Goal: Task Accomplishment & Management: Manage account settings

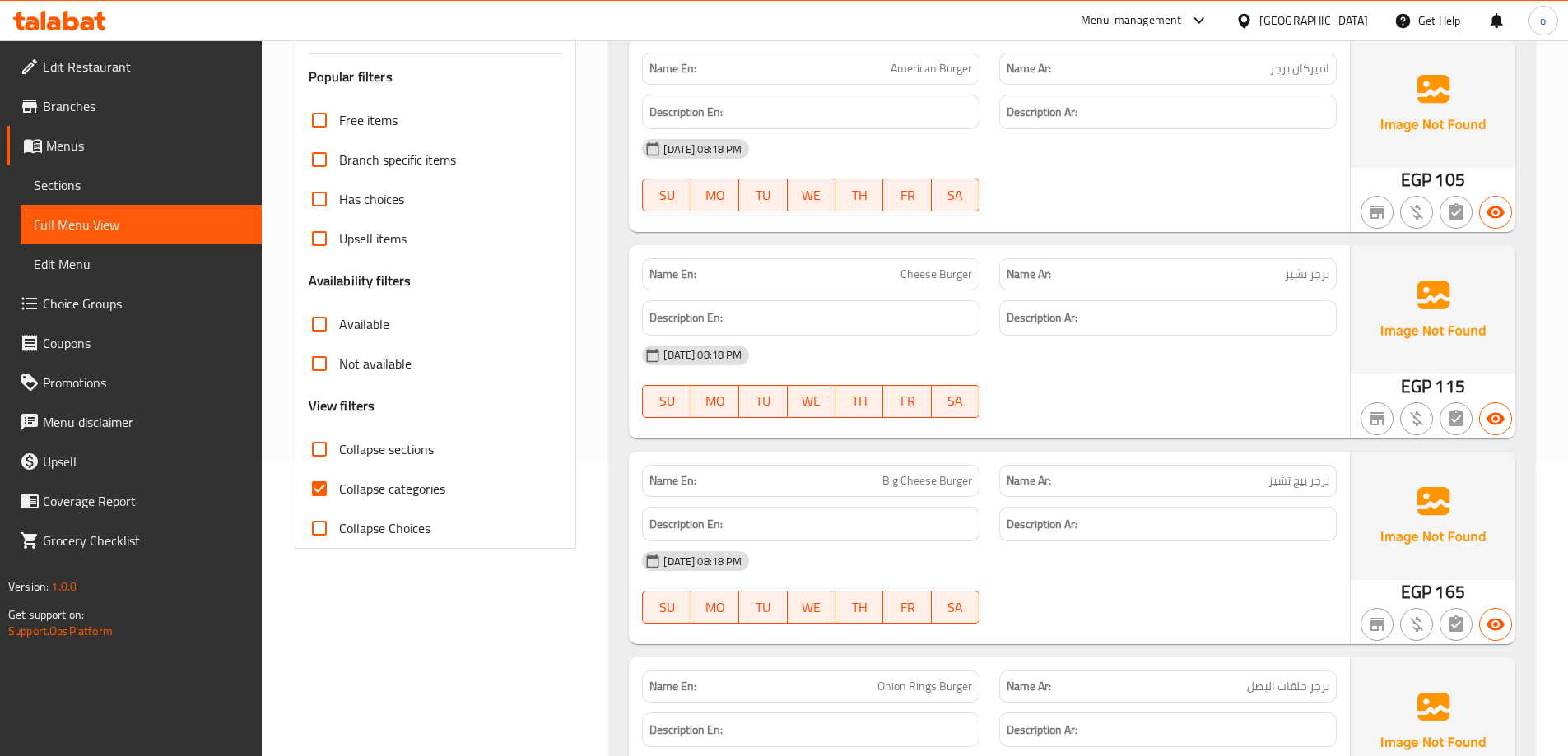
scroll to position [83, 0]
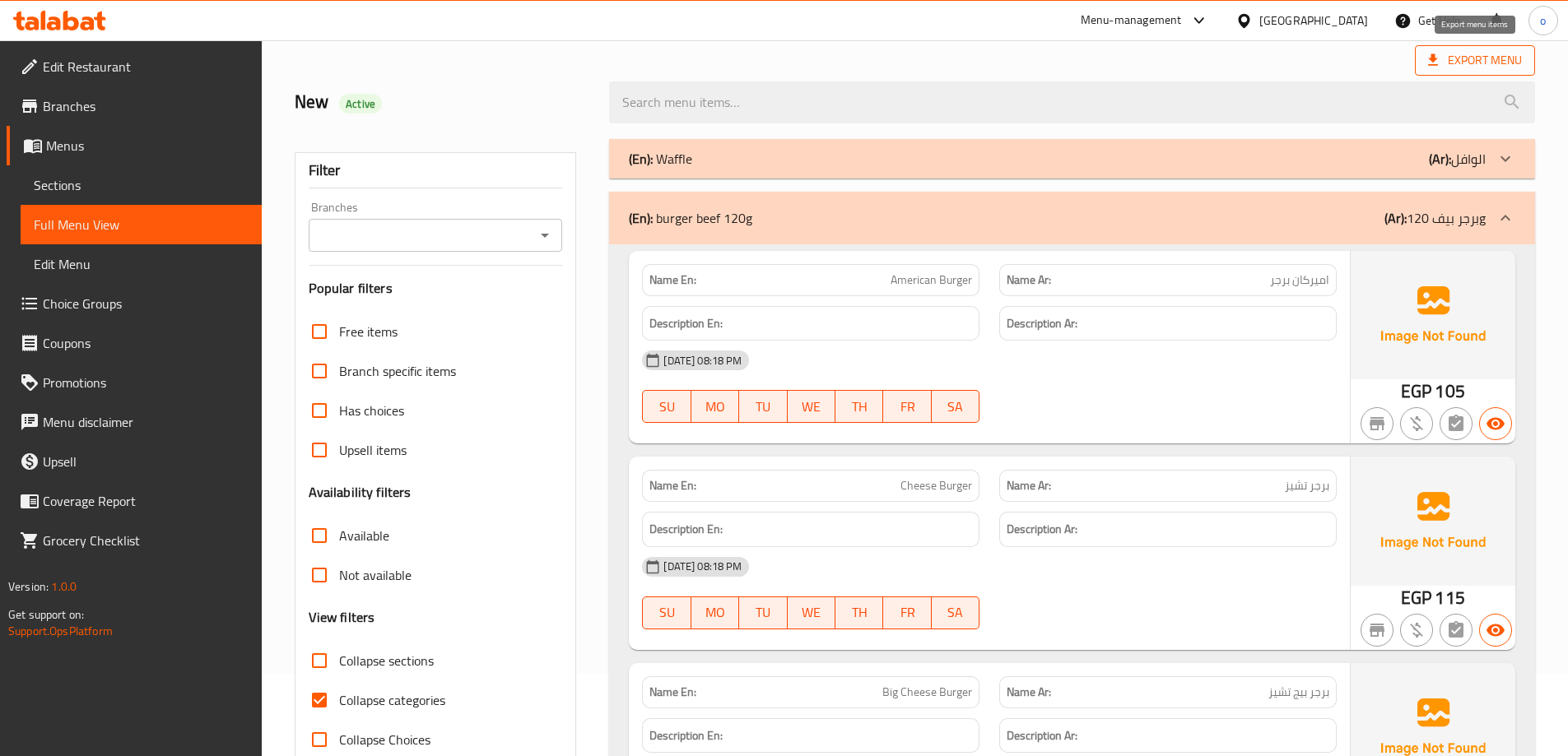
click at [1458, 58] on span "Export Menu" at bounding box center [1474, 60] width 94 height 21
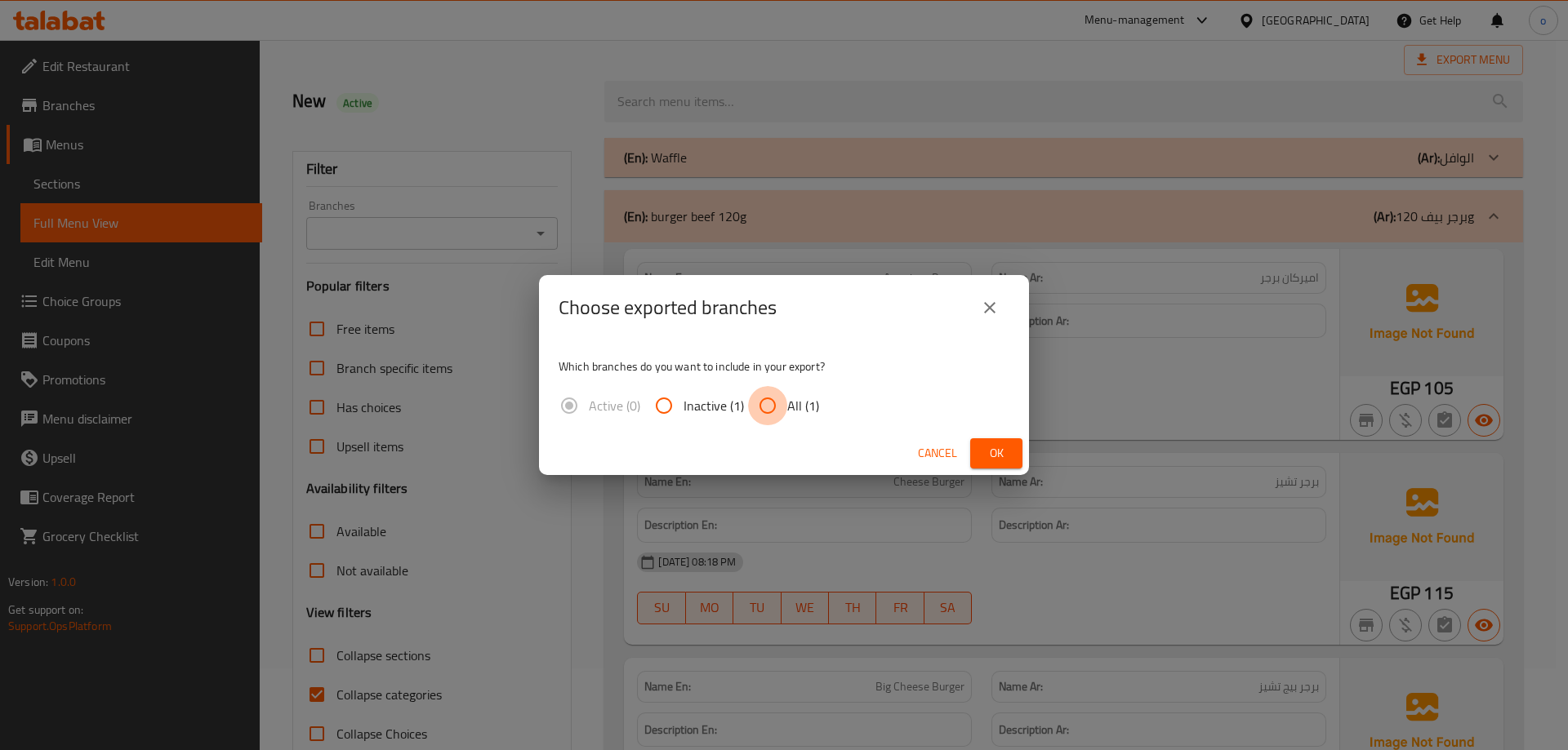
click at [765, 396] on input "All (1)" at bounding box center [767, 406] width 40 height 40
radio input "true"
click at [987, 449] on span "Ok" at bounding box center [995, 453] width 26 height 21
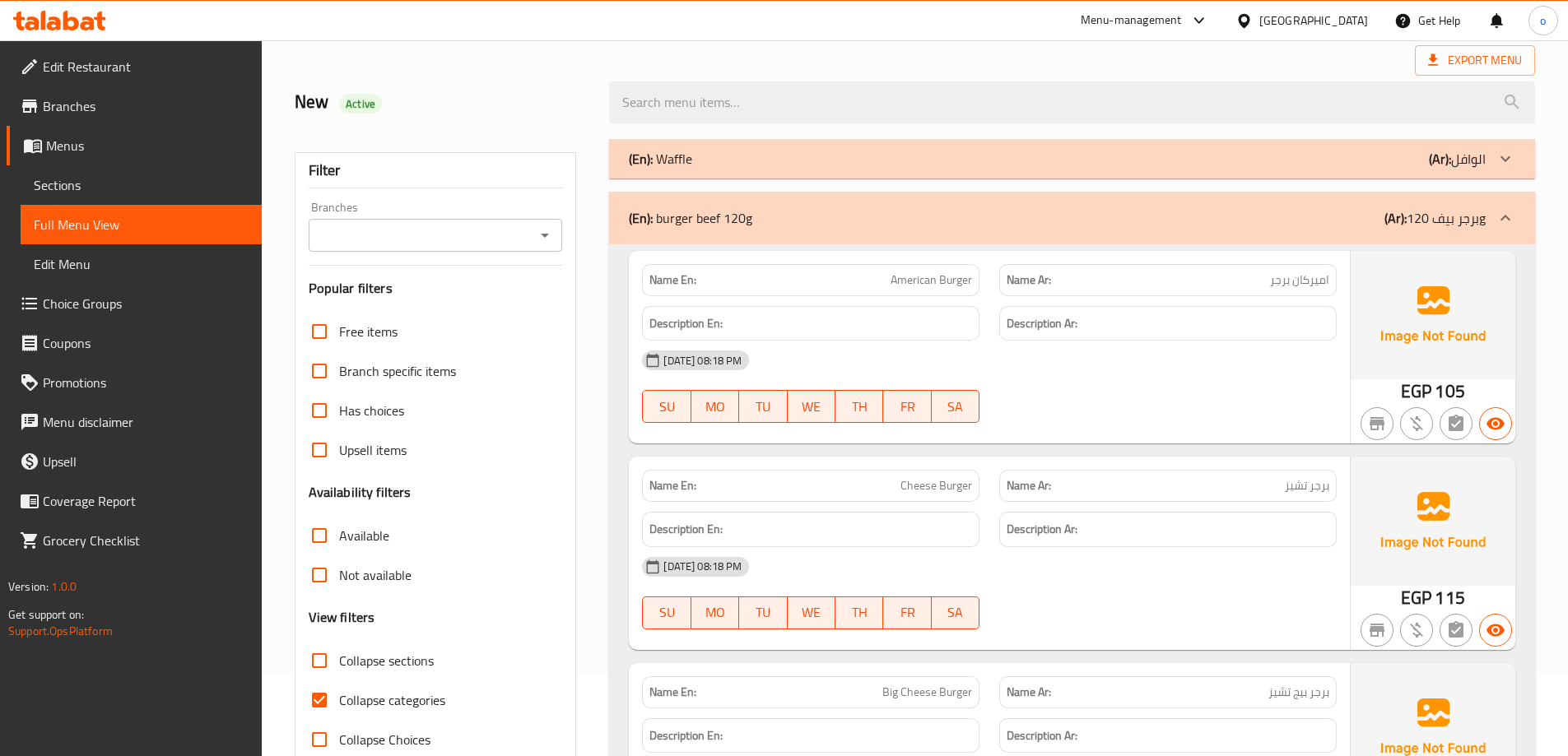
click at [1140, 66] on div "New Active" at bounding box center [915, 103] width 1260 height 74
click at [1440, 58] on icon at bounding box center [1433, 60] width 16 height 16
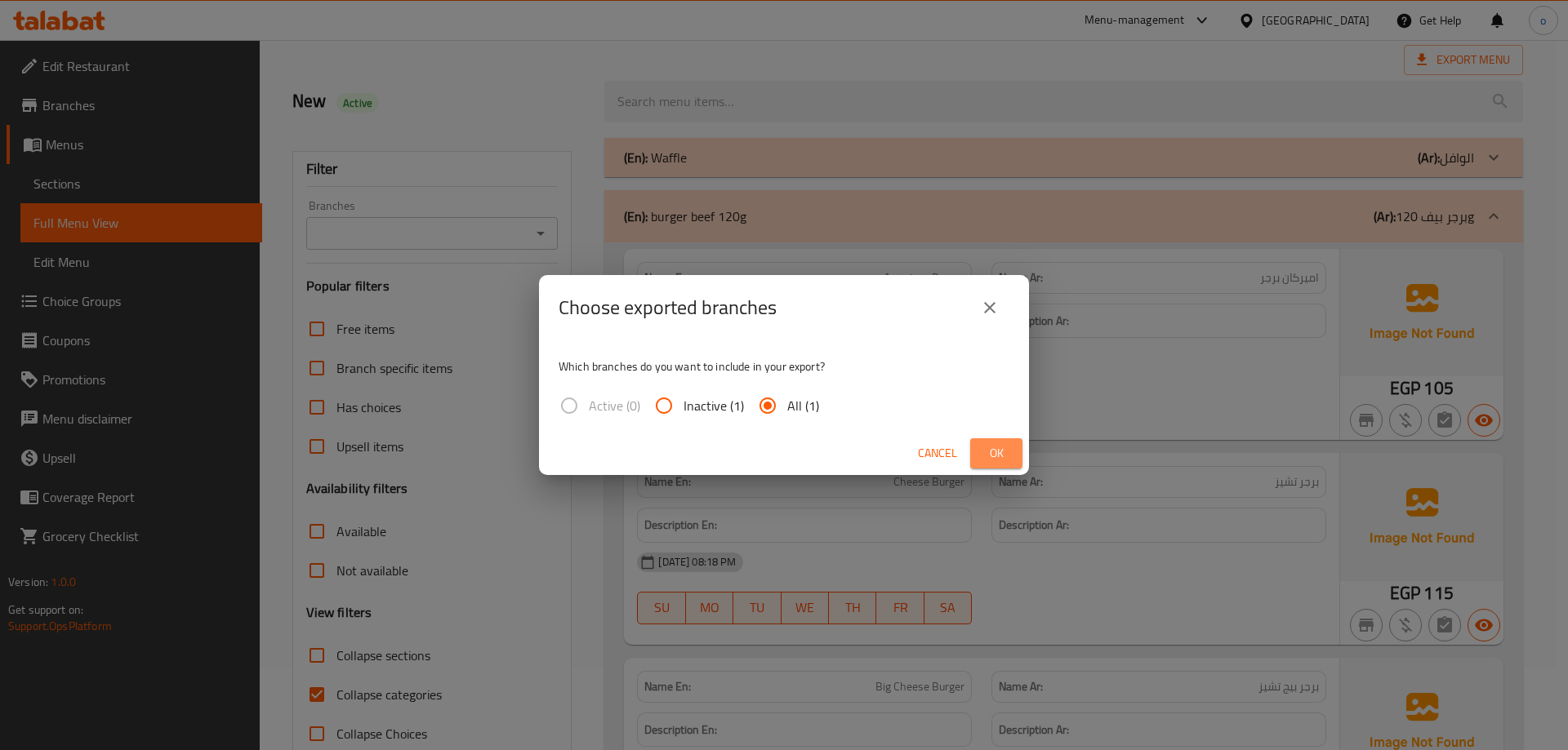
click at [986, 453] on span "Ok" at bounding box center [995, 453] width 26 height 21
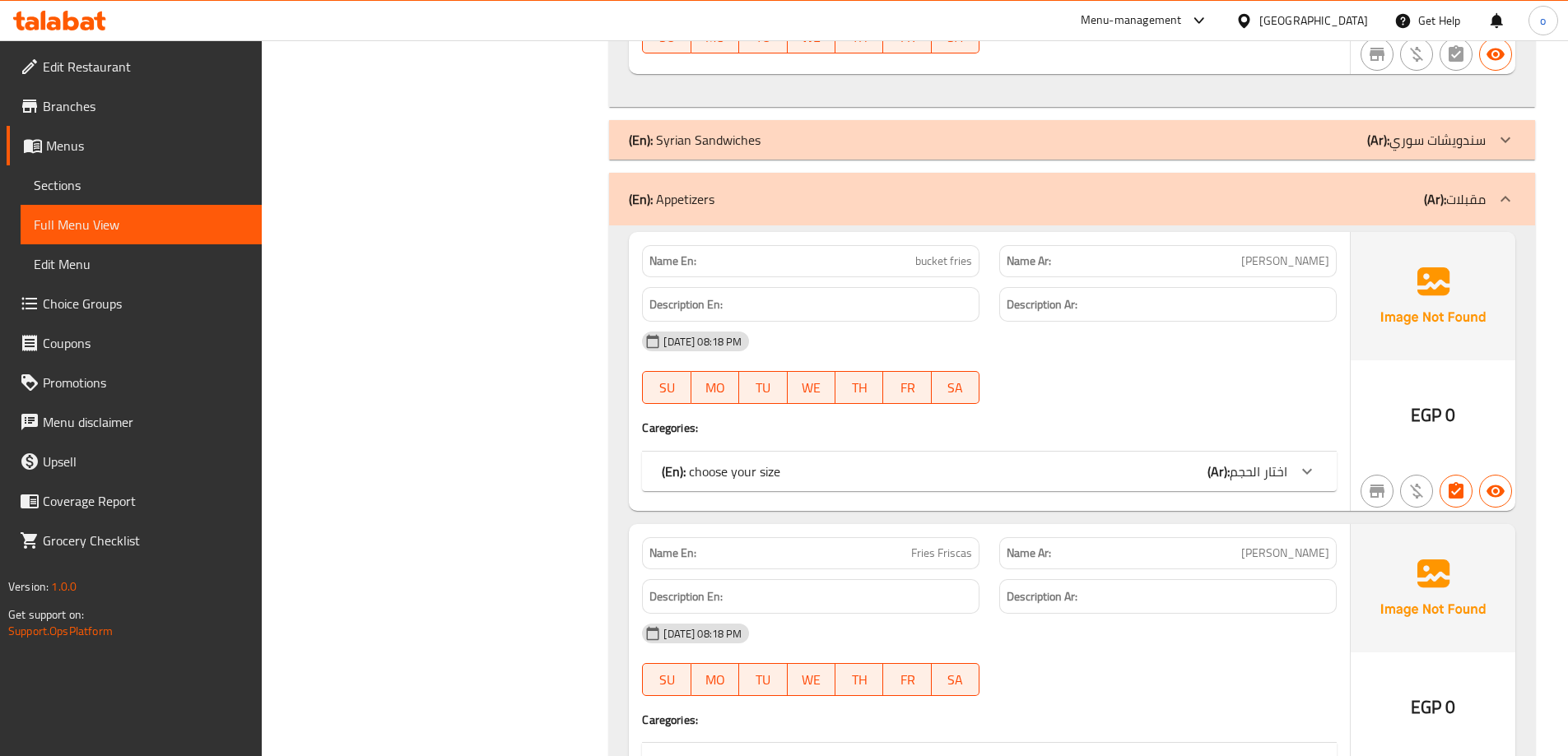
scroll to position [6362, 0]
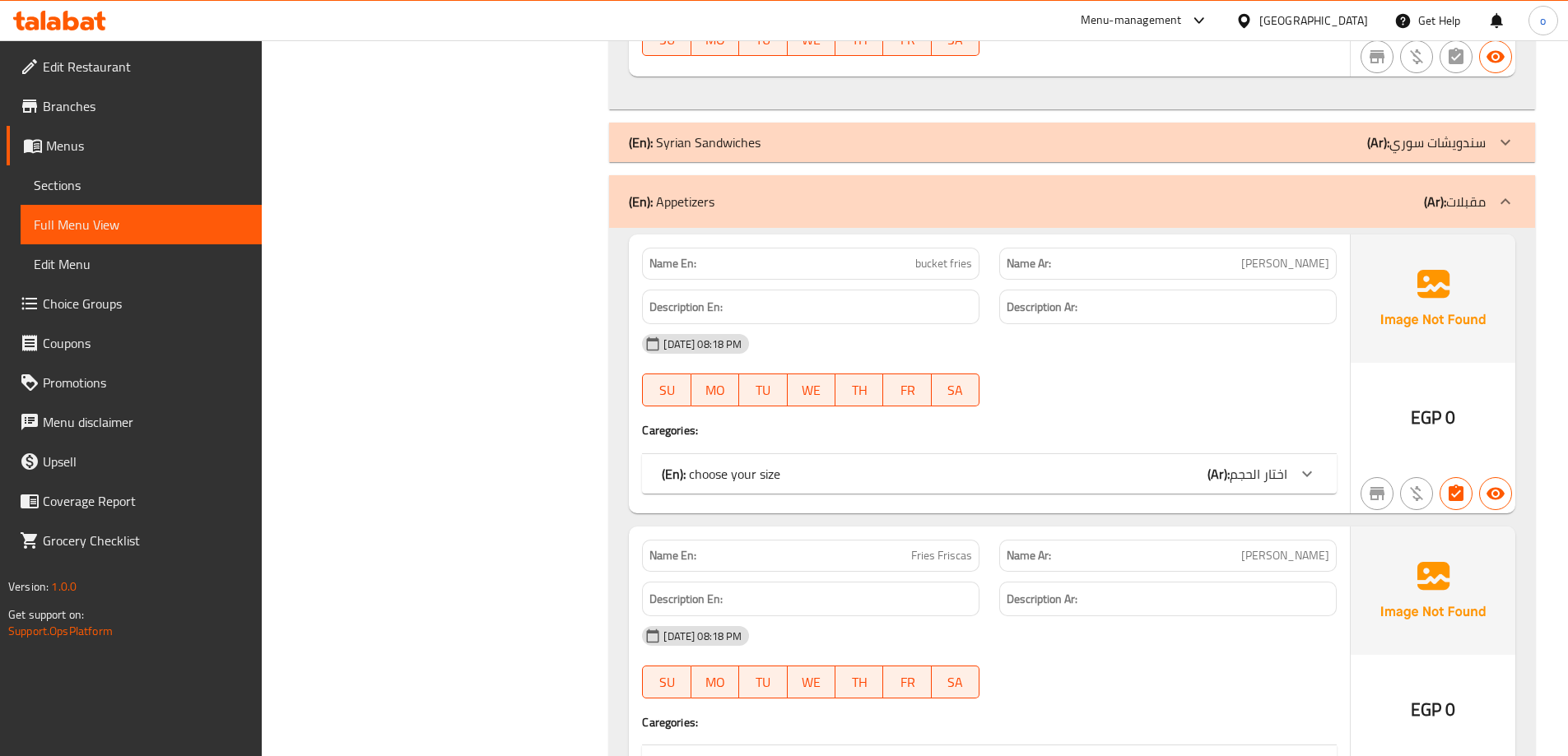
click at [1304, 474] on icon at bounding box center [1307, 474] width 20 height 20
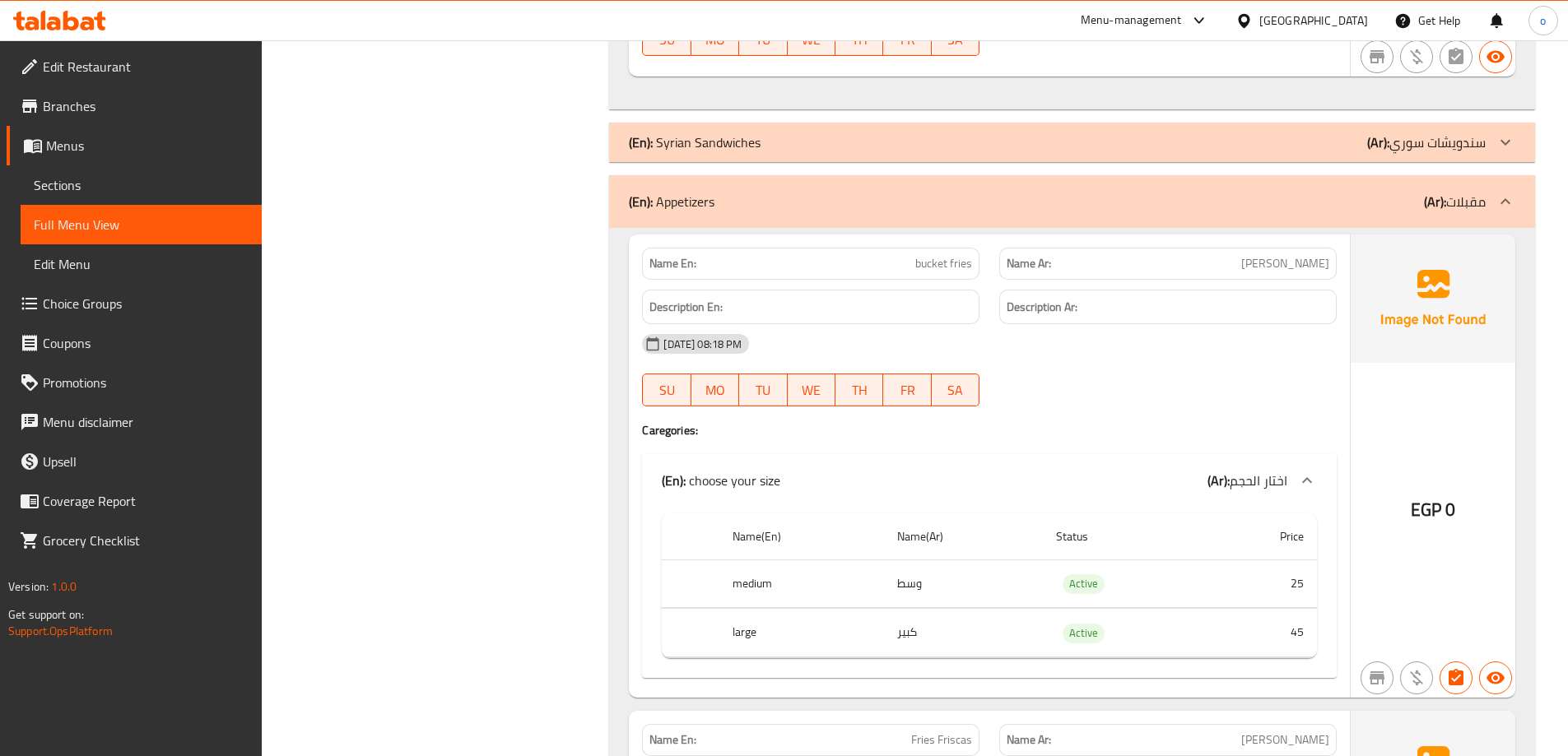
click at [1301, 480] on icon at bounding box center [1307, 481] width 20 height 20
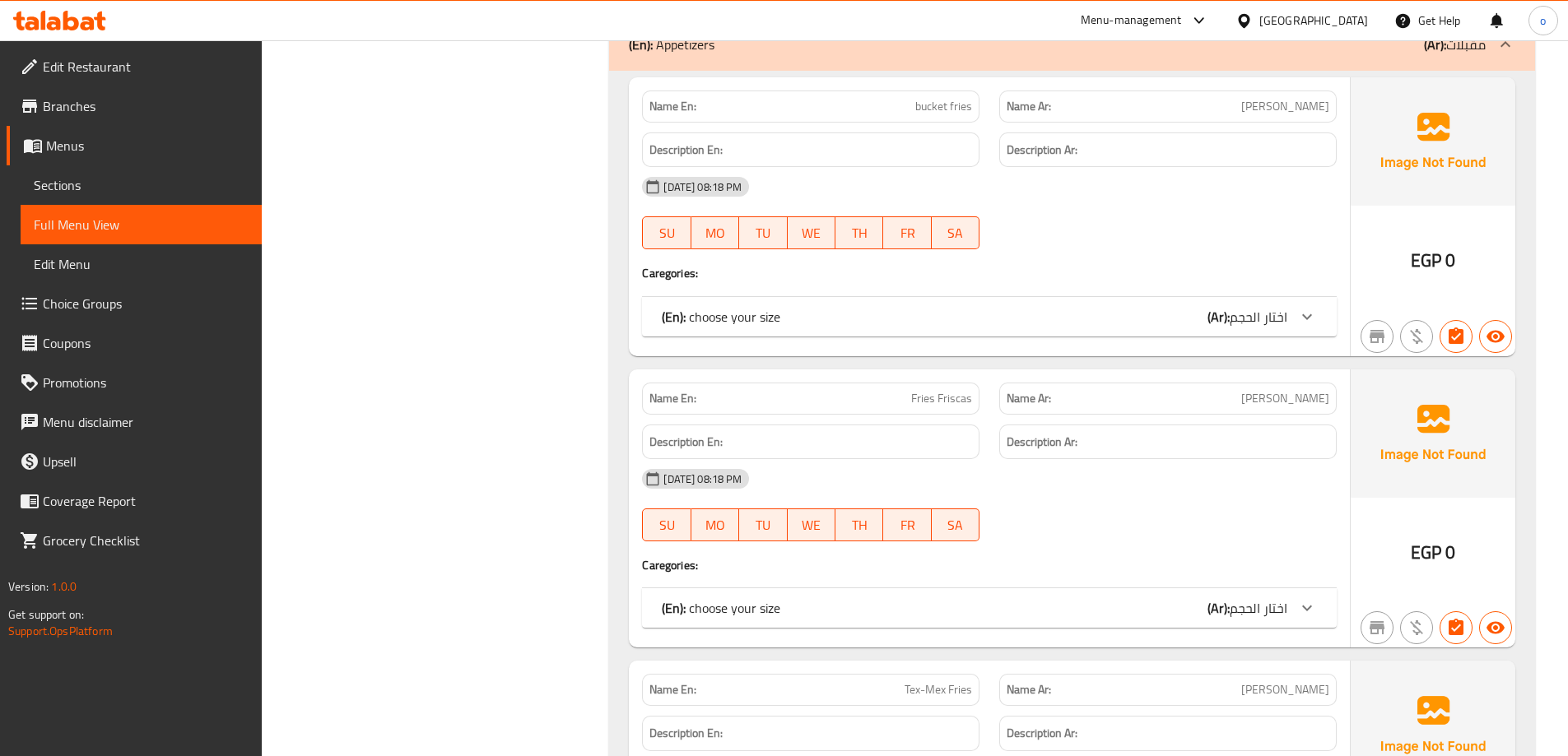
scroll to position [6608, 0]
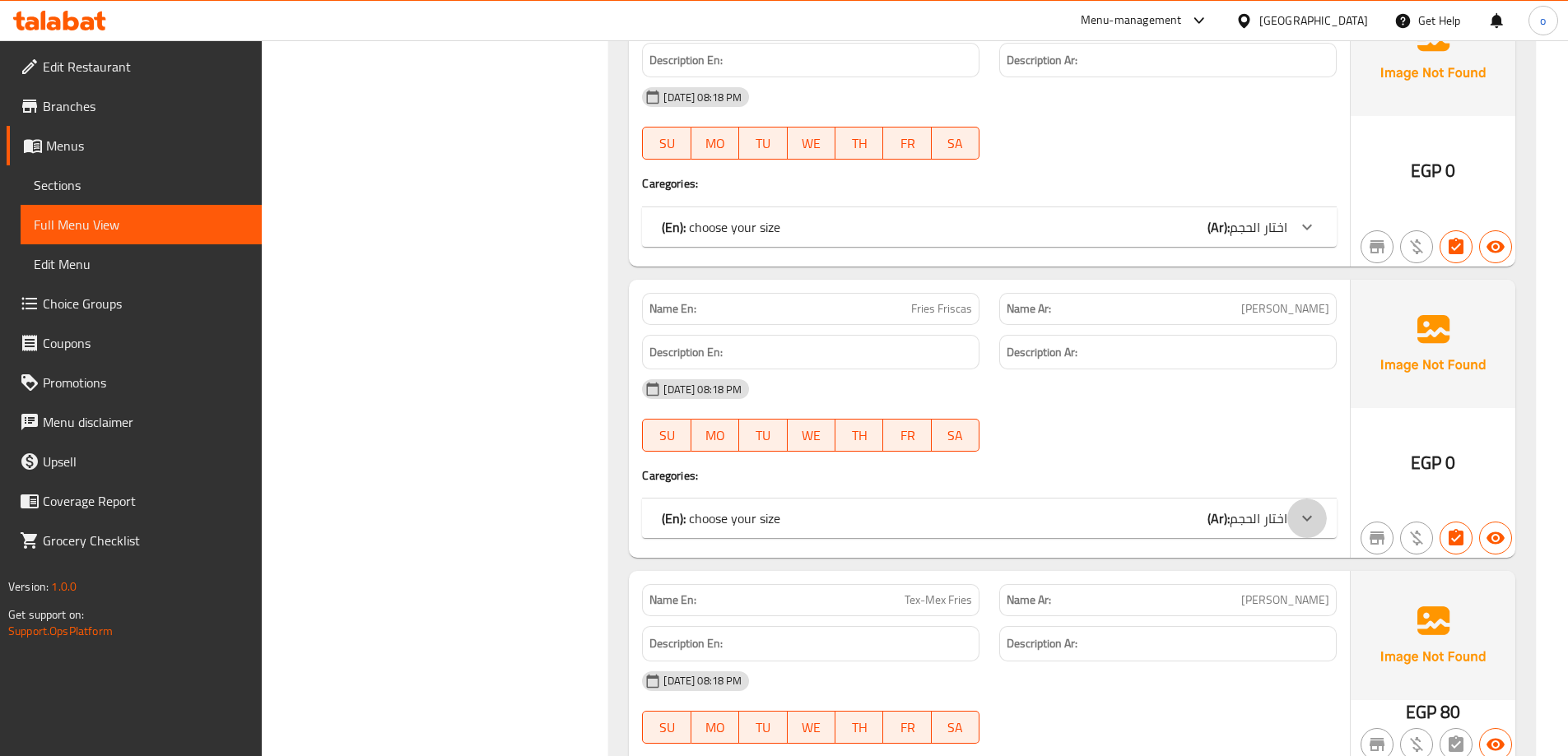
click at [1304, 521] on icon at bounding box center [1307, 518] width 20 height 20
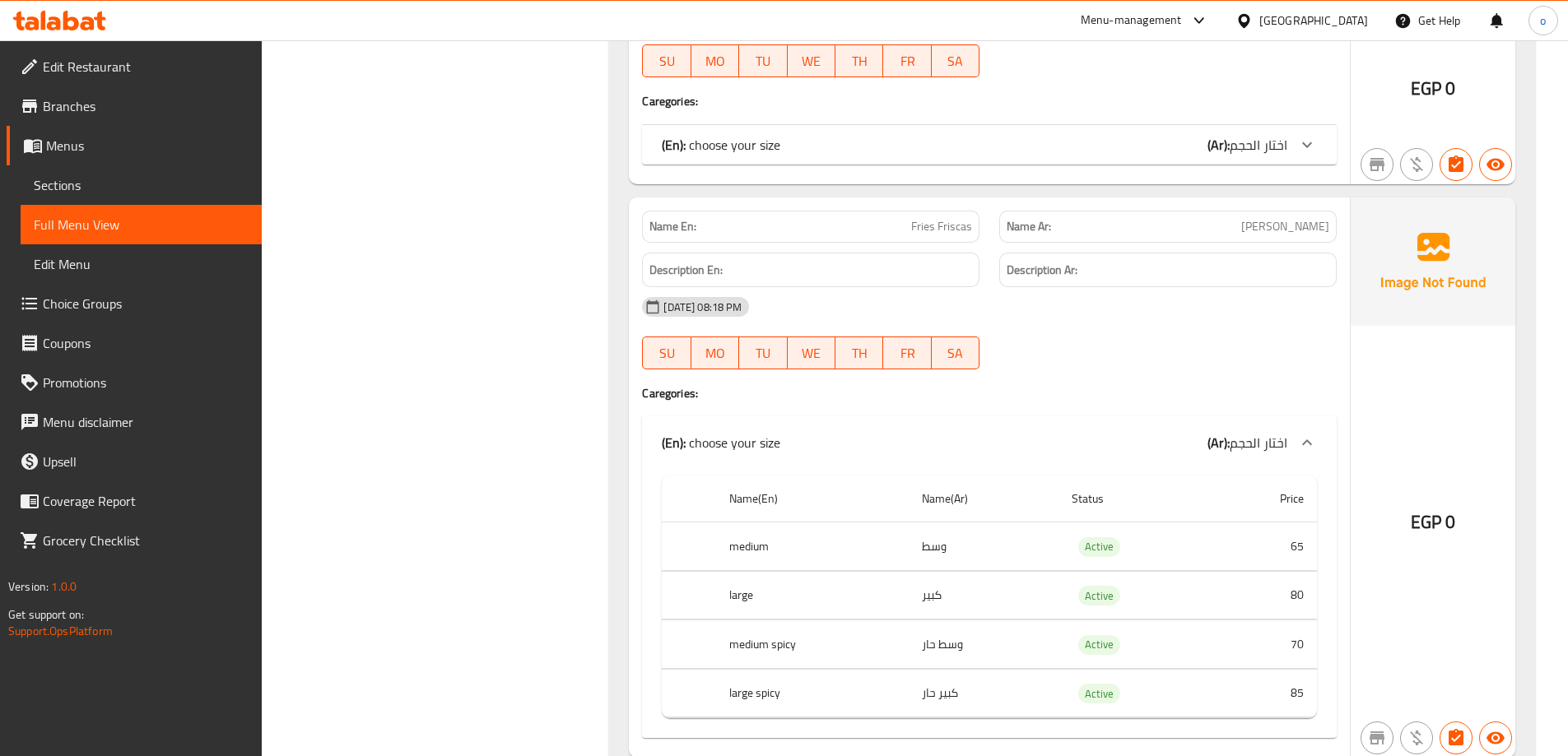
scroll to position [6773, 0]
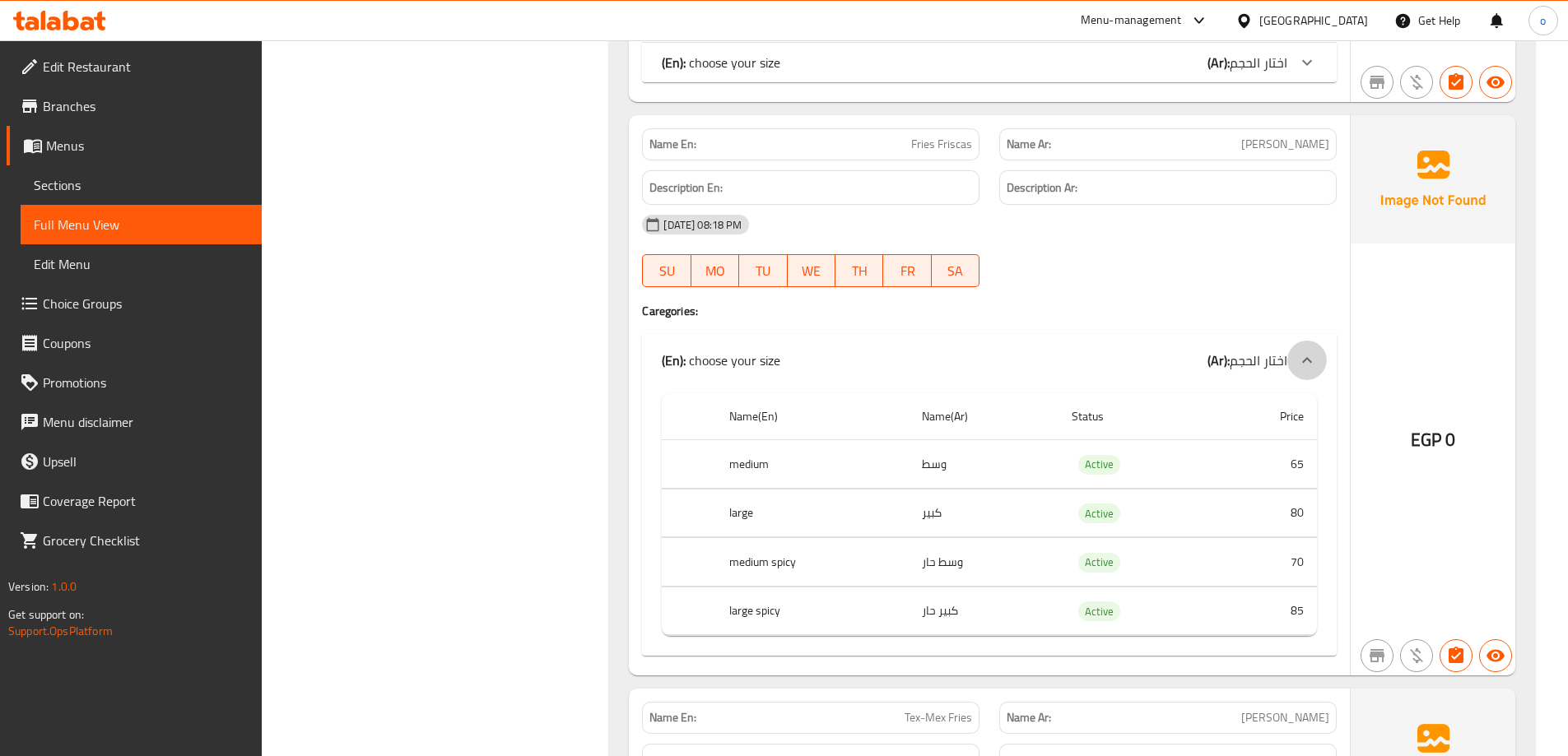
click at [1311, 354] on icon at bounding box center [1307, 360] width 20 height 20
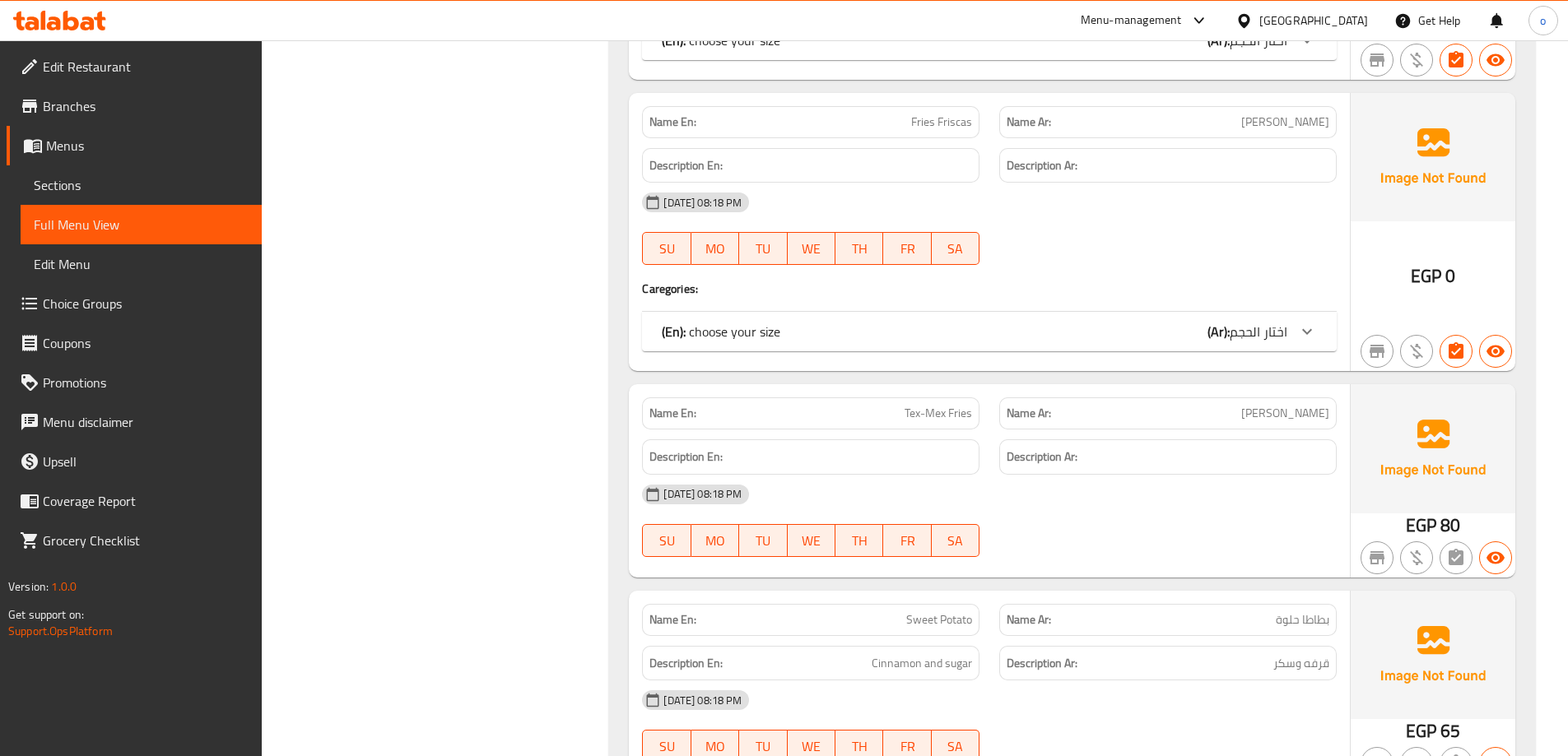
scroll to position [6691, 0]
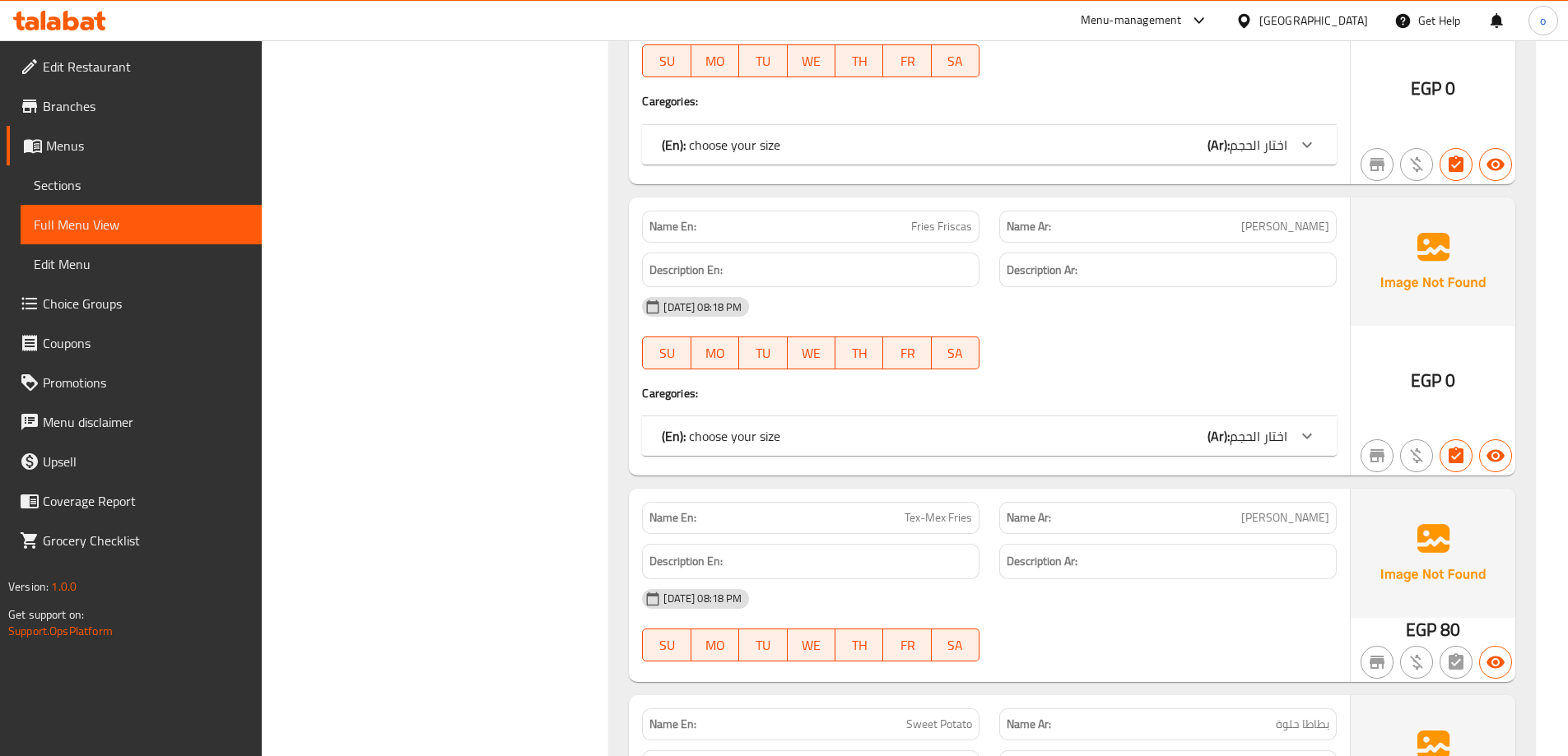
click at [1308, 435] on icon at bounding box center [1307, 437] width 20 height 20
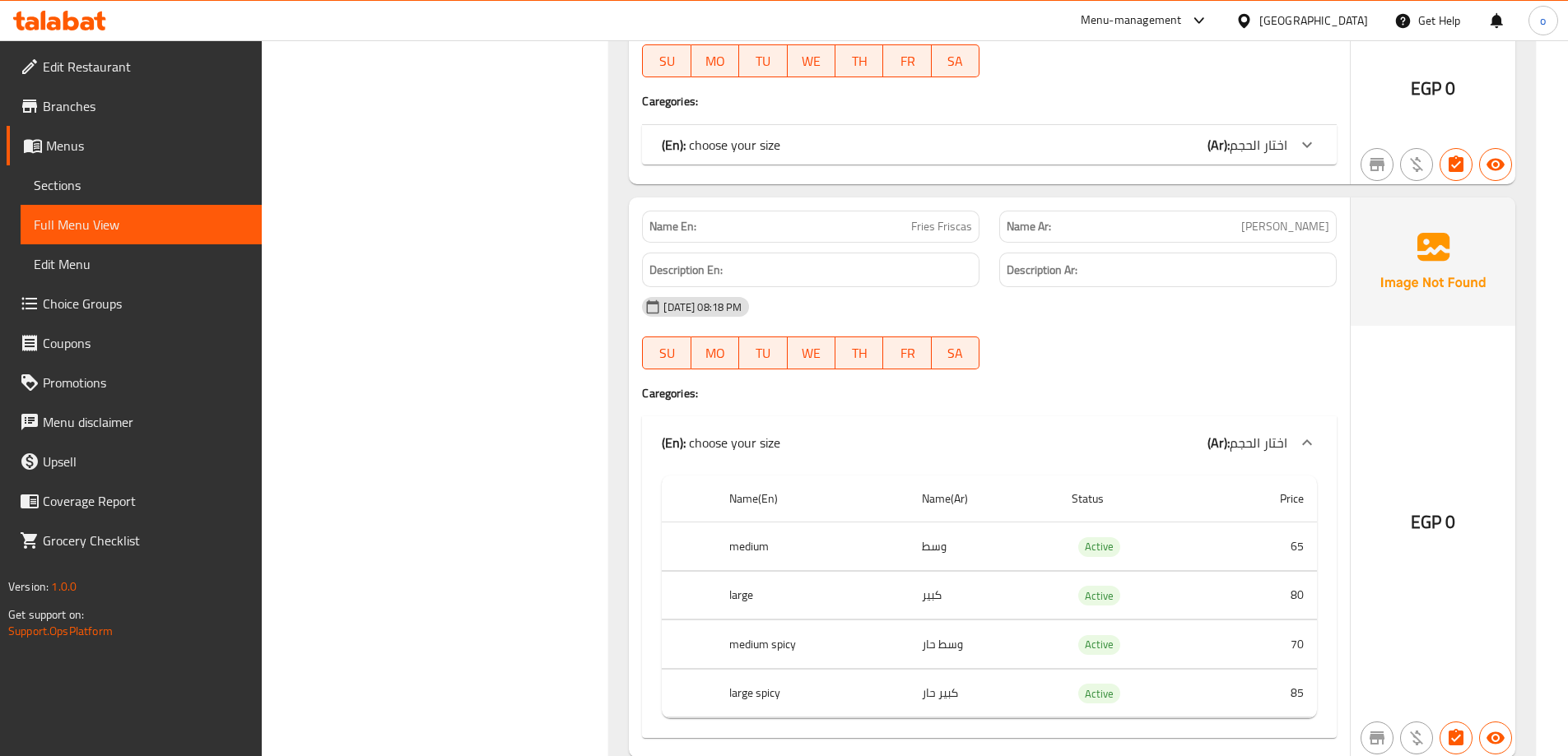
click at [943, 223] on span "Fries Friscas" at bounding box center [942, 226] width 61 height 17
copy span "Fries Friscas"
click at [120, 186] on span "Sections" at bounding box center [141, 185] width 215 height 20
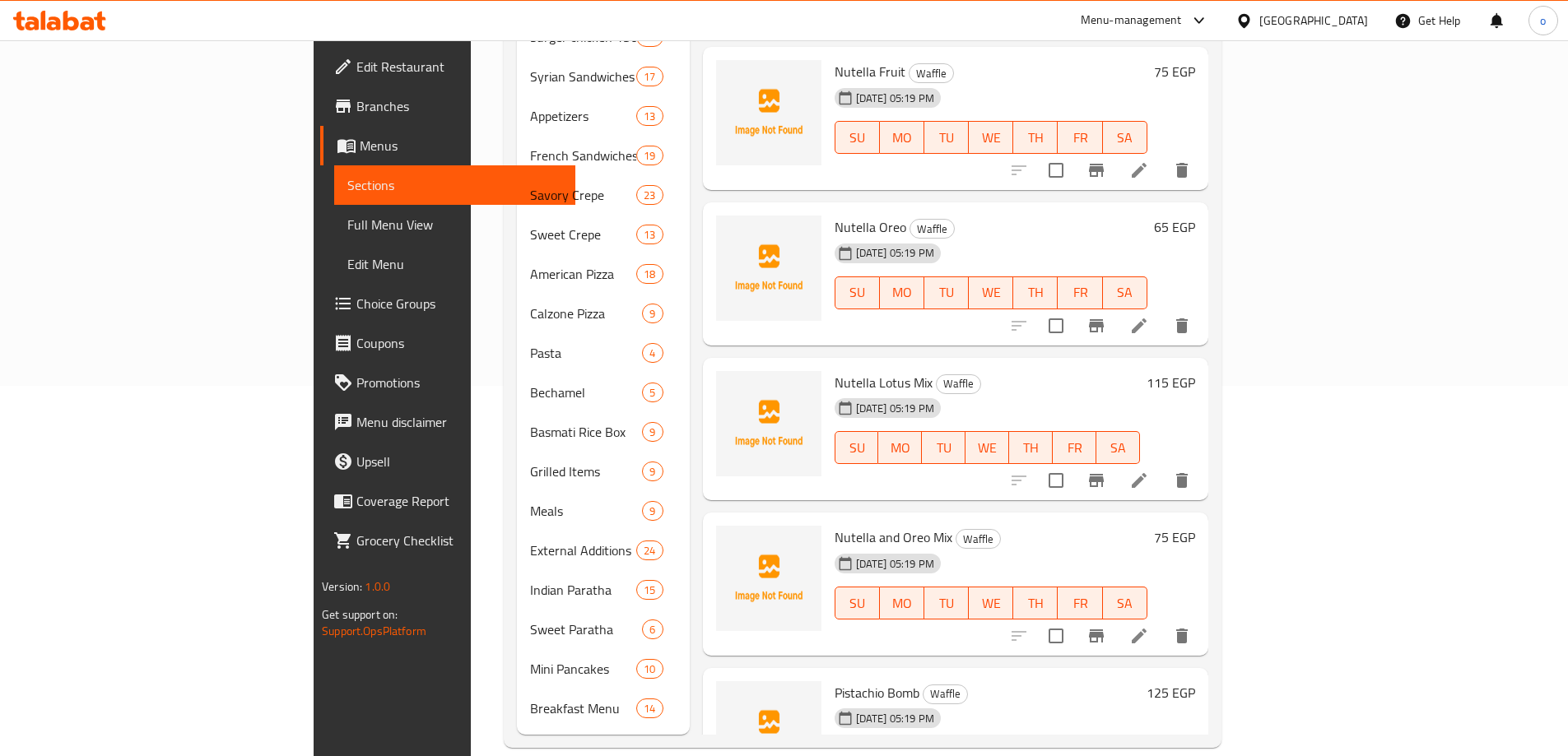
scroll to position [41, 0]
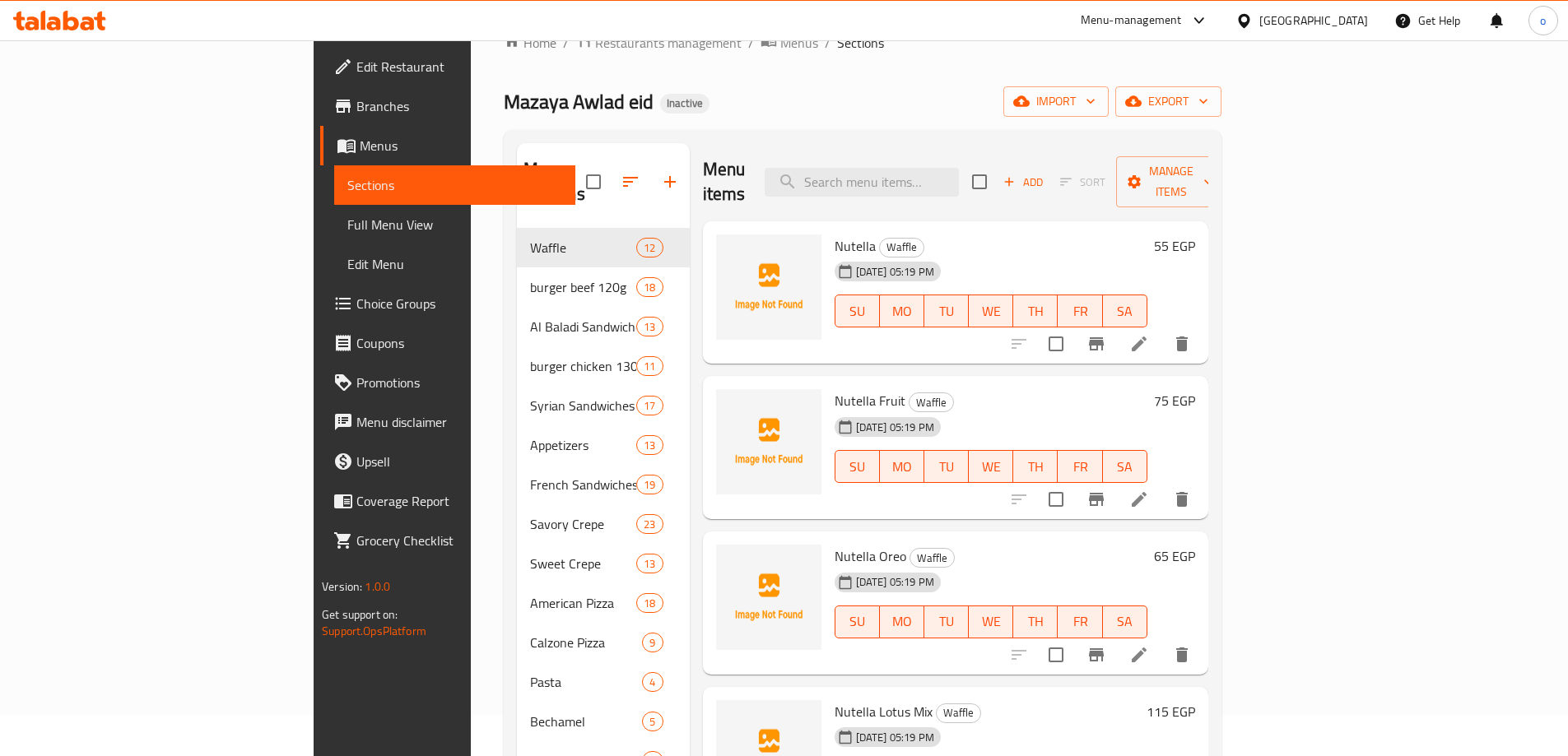
click at [1221, 73] on div "Home / Restaurants management / Menus / Sections Mazaya Awlad eid Inactive impo…" at bounding box center [863, 554] width 718 height 1045
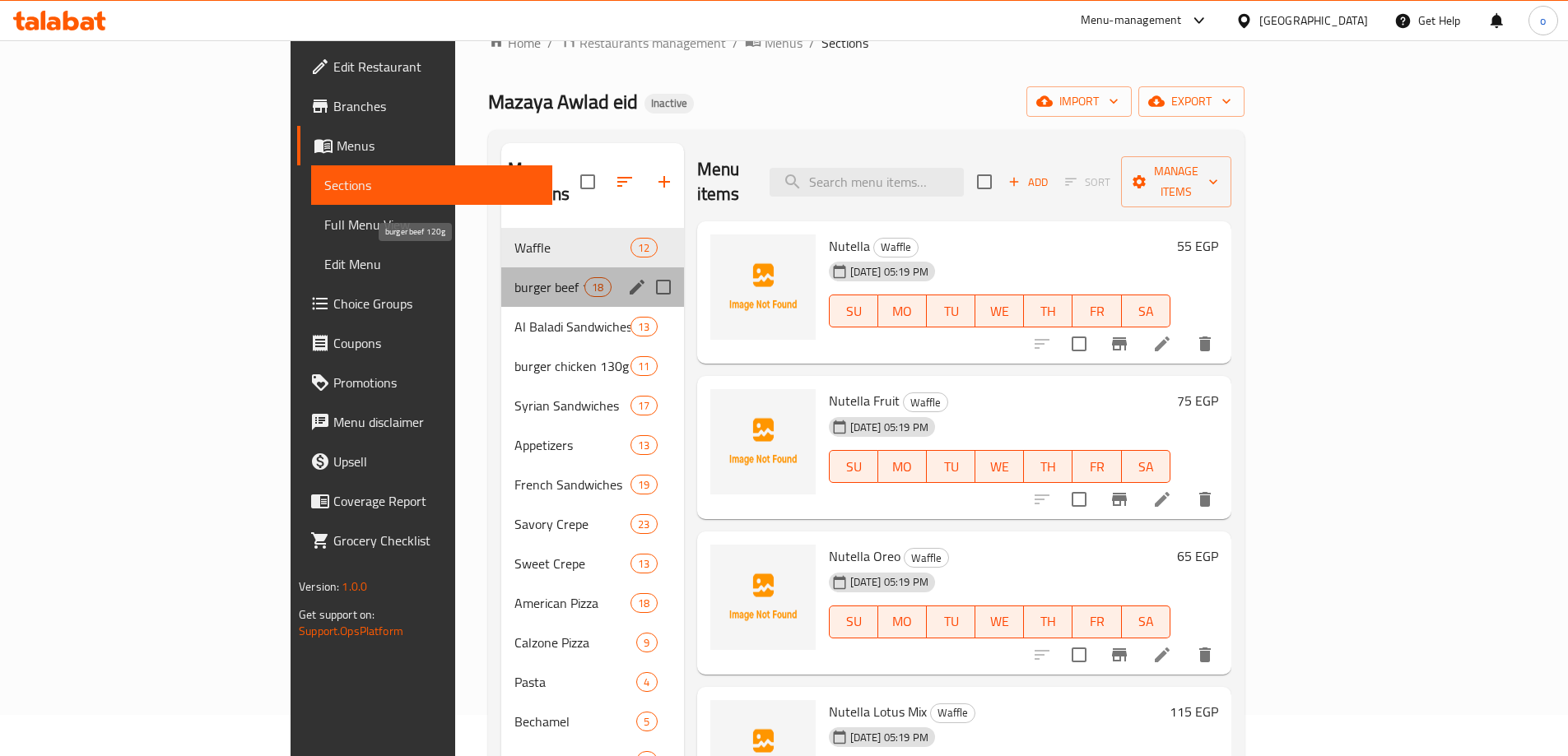
click at [515, 278] on span "burger beef 120g" at bounding box center [549, 288] width 70 height 20
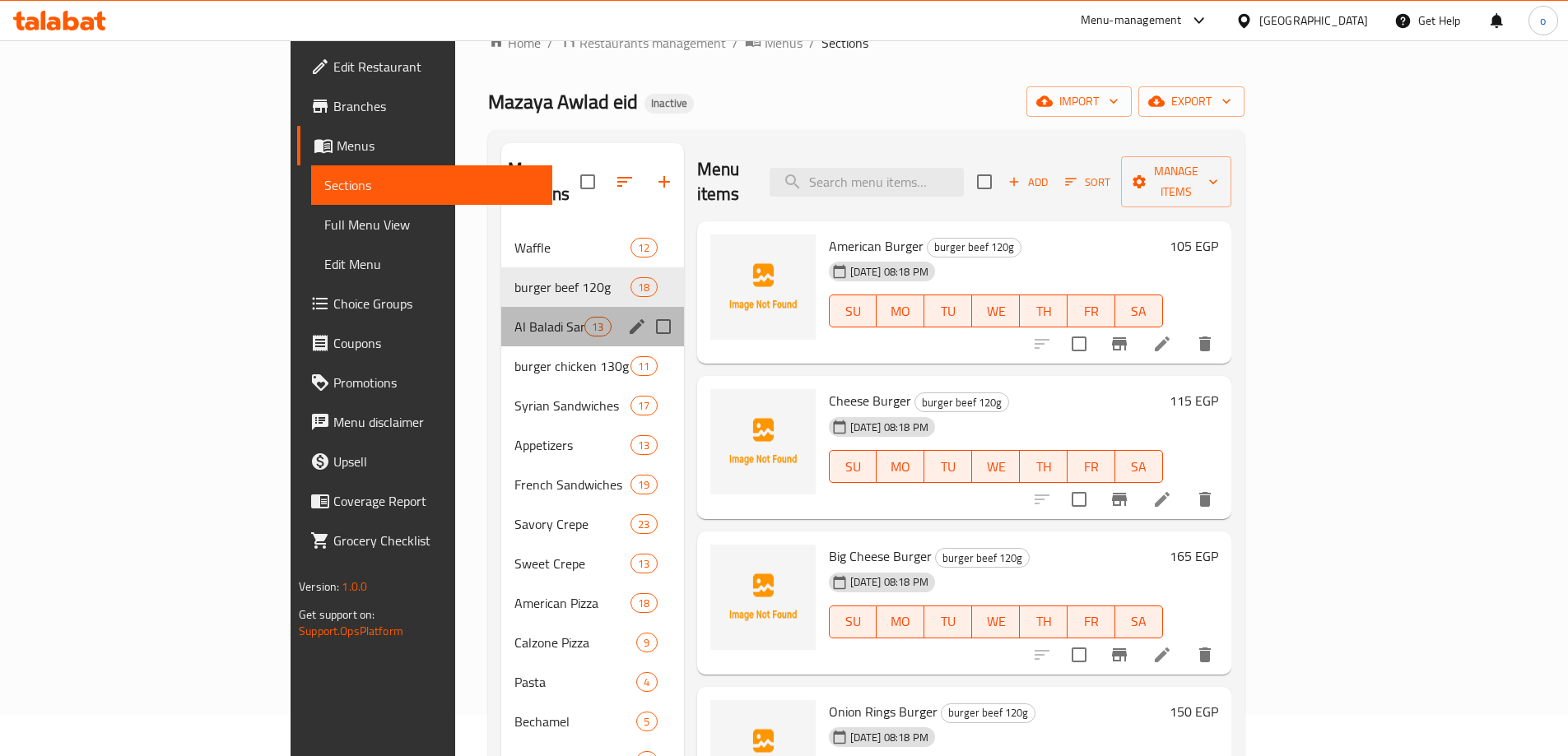
click at [501, 307] on div "Al Baladi Sandwiches 13" at bounding box center [592, 327] width 182 height 40
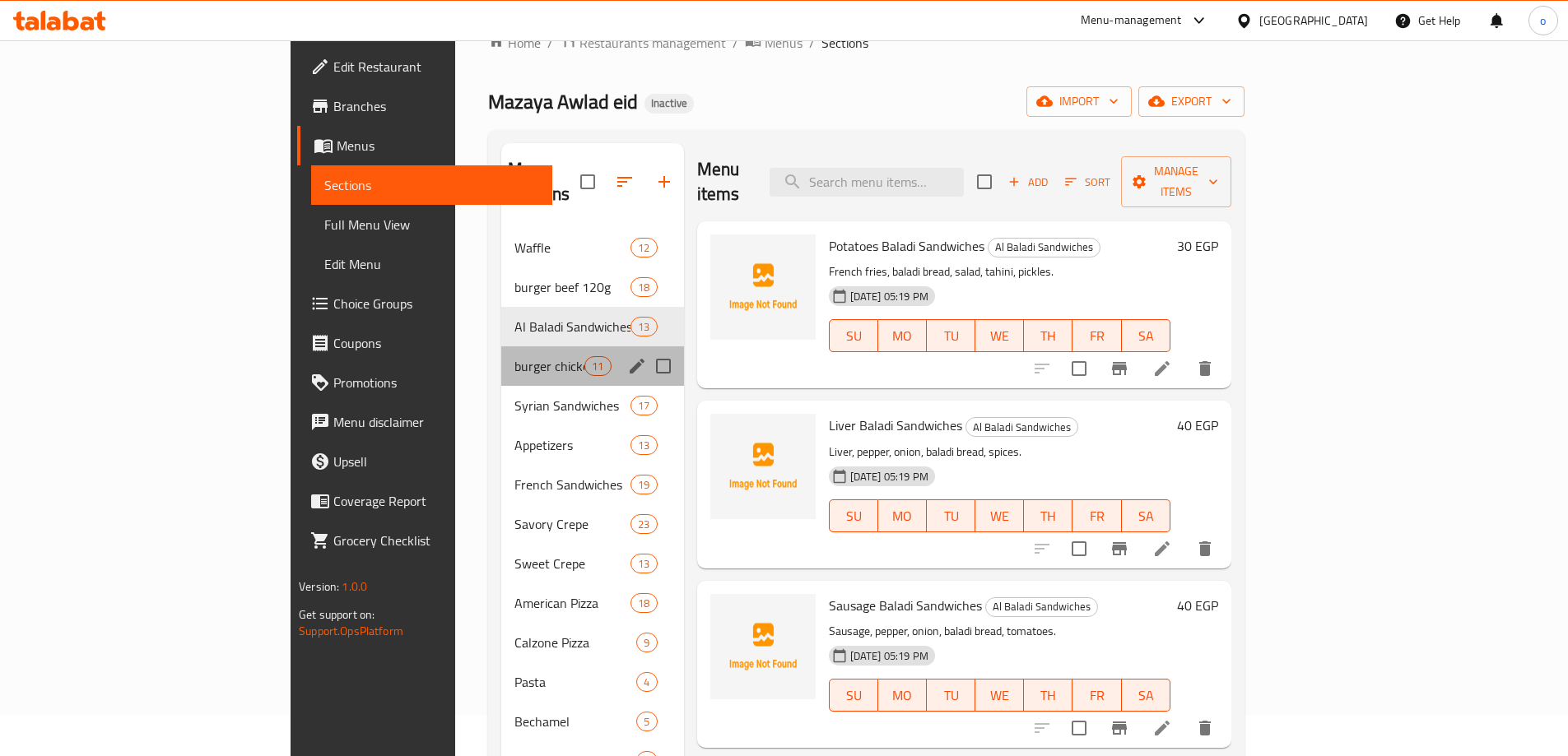
click at [501, 351] on div "burger chicken 130g 11" at bounding box center [592, 367] width 182 height 40
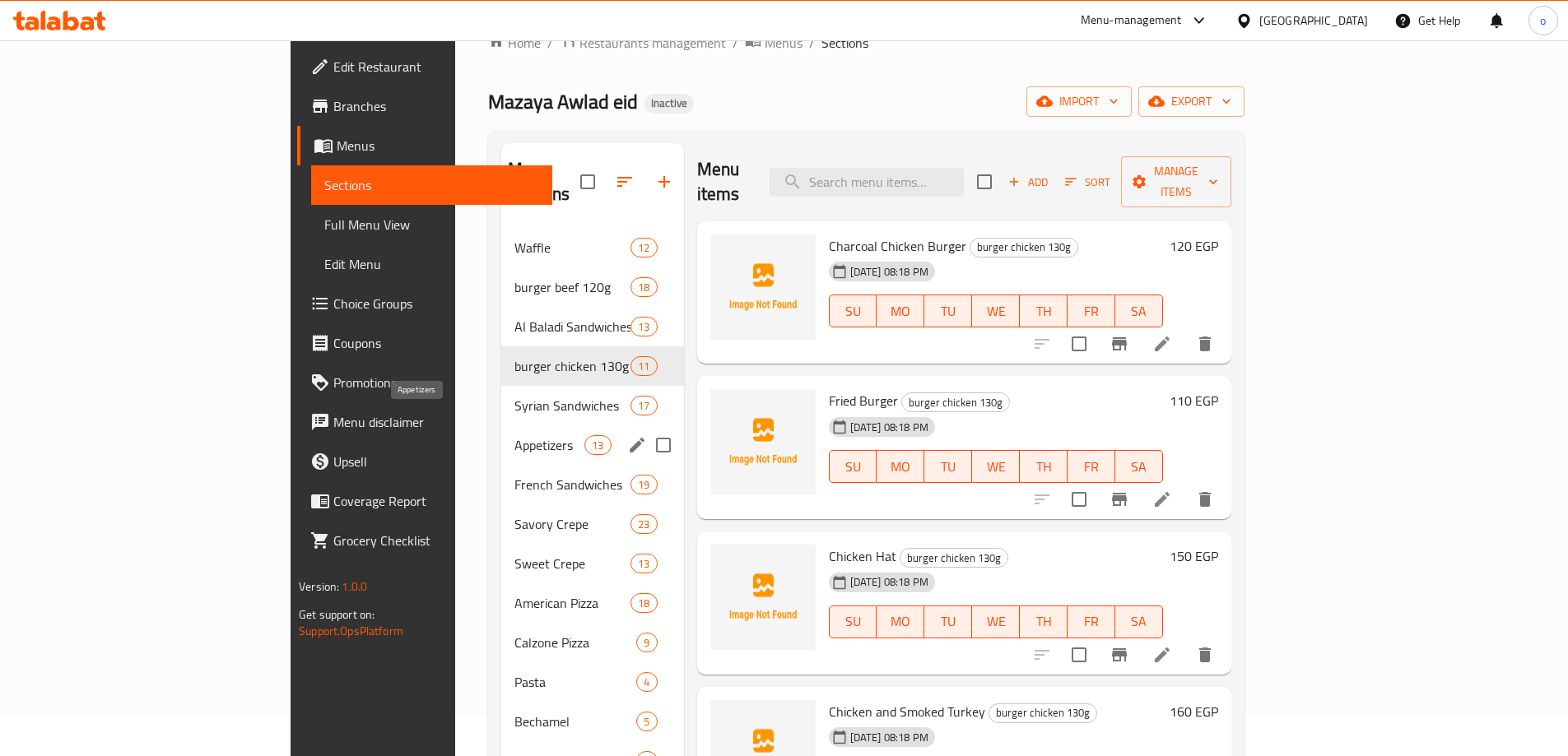
click at [515, 436] on span "Appetizers" at bounding box center [549, 446] width 70 height 20
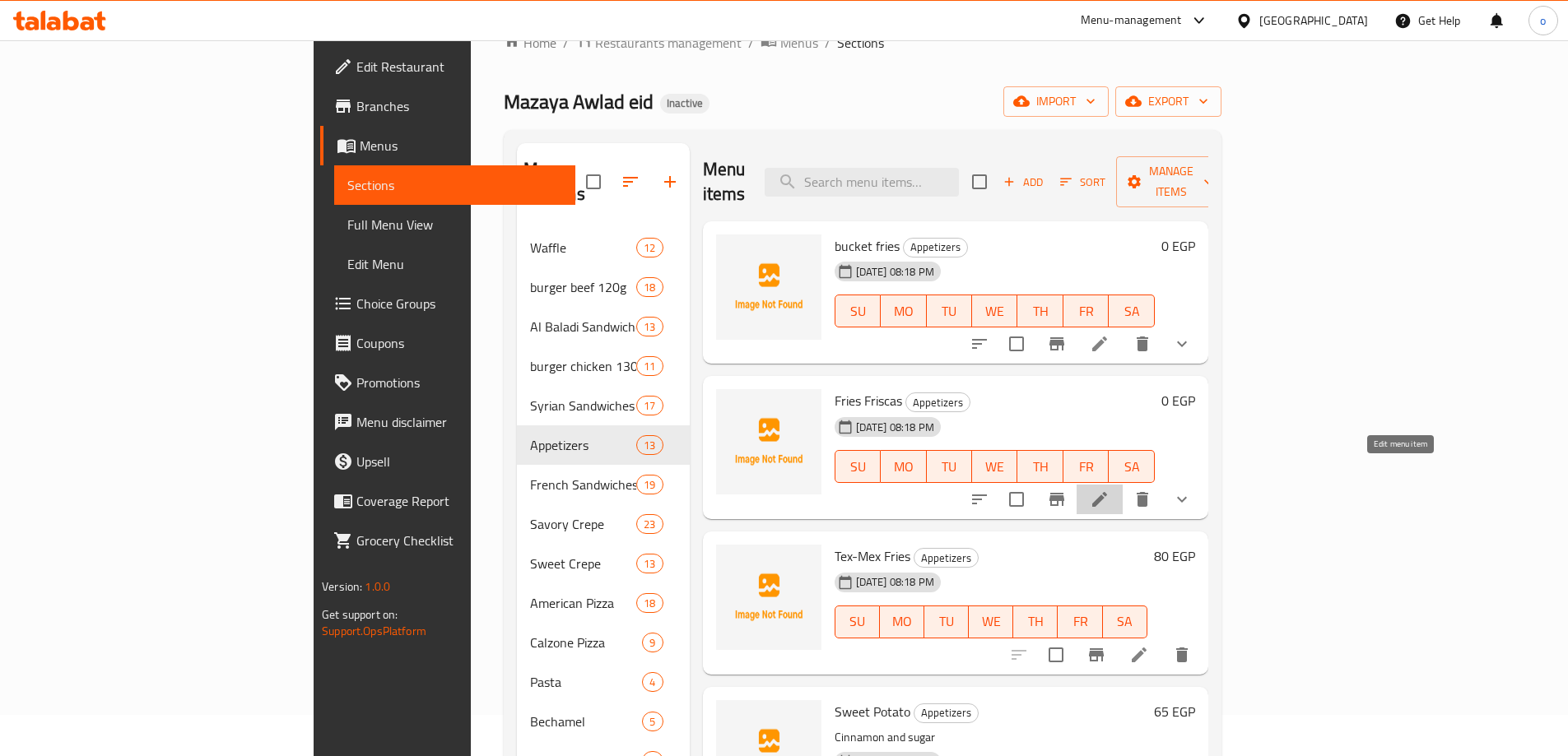
click at [1109, 489] on icon at bounding box center [1100, 499] width 20 height 20
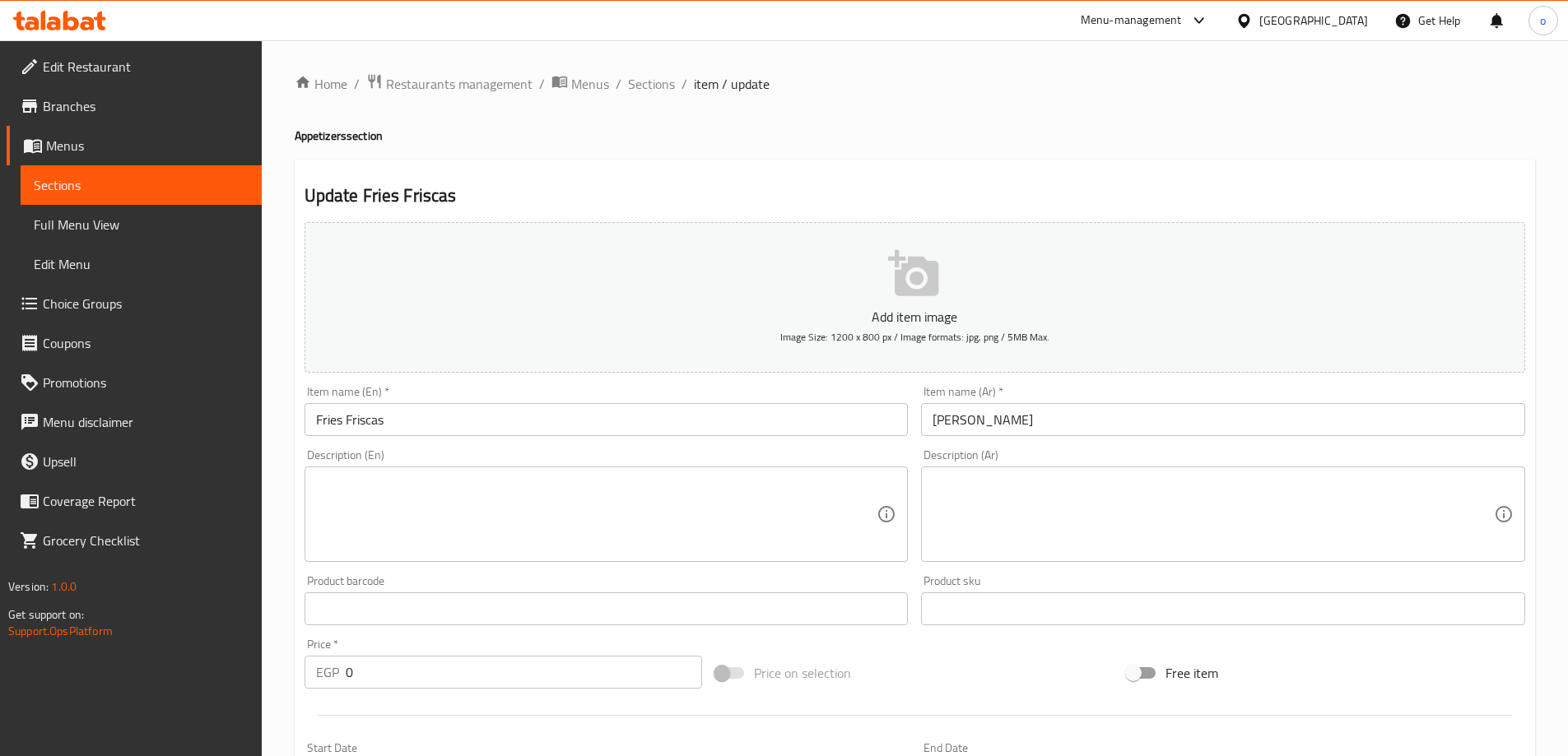
click at [314, 416] on input "Fries Friscas" at bounding box center [606, 419] width 604 height 33
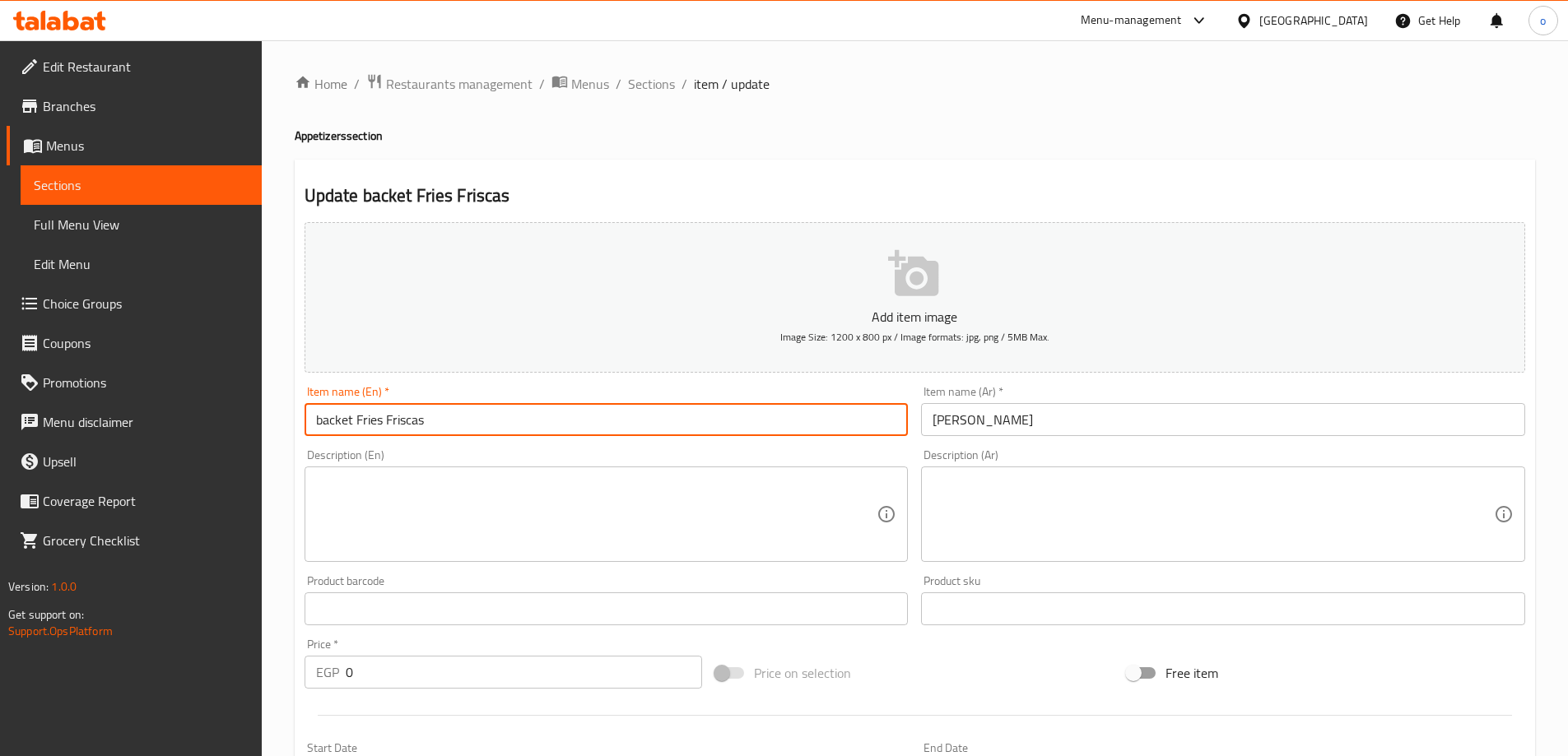
click at [329, 422] on input "backet Fries Friscas" at bounding box center [606, 419] width 604 height 33
click at [333, 424] on input "backet Fries Friscas" at bounding box center [606, 419] width 604 height 33
click at [336, 423] on input "bucket Fries Friscas" at bounding box center [606, 419] width 604 height 33
click at [337, 422] on input "bucket Fries Friscas" at bounding box center [606, 419] width 604 height 33
type input "bucket Fries Friscas"
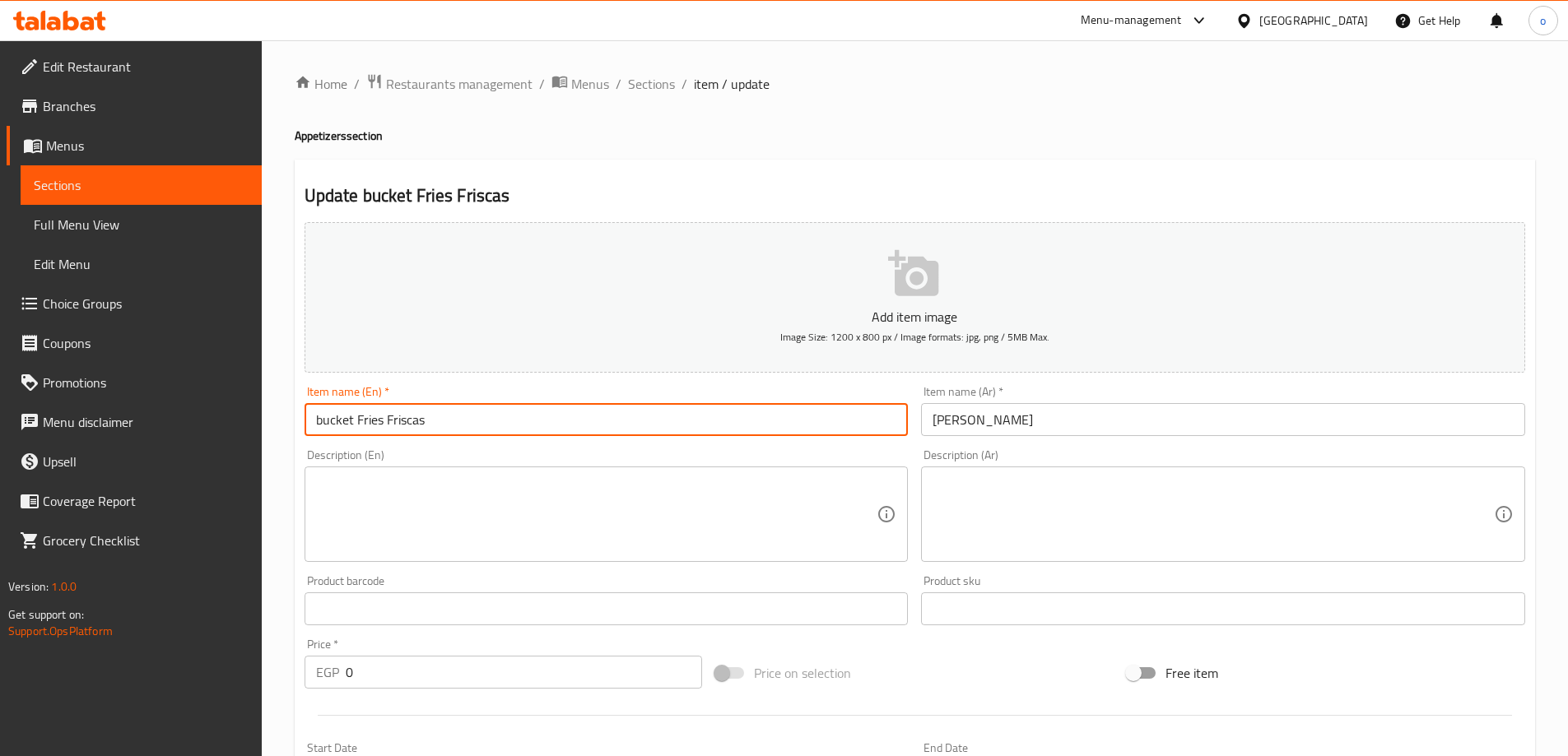
click at [1127, 418] on input "[PERSON_NAME]" at bounding box center [1222, 419] width 604 height 33
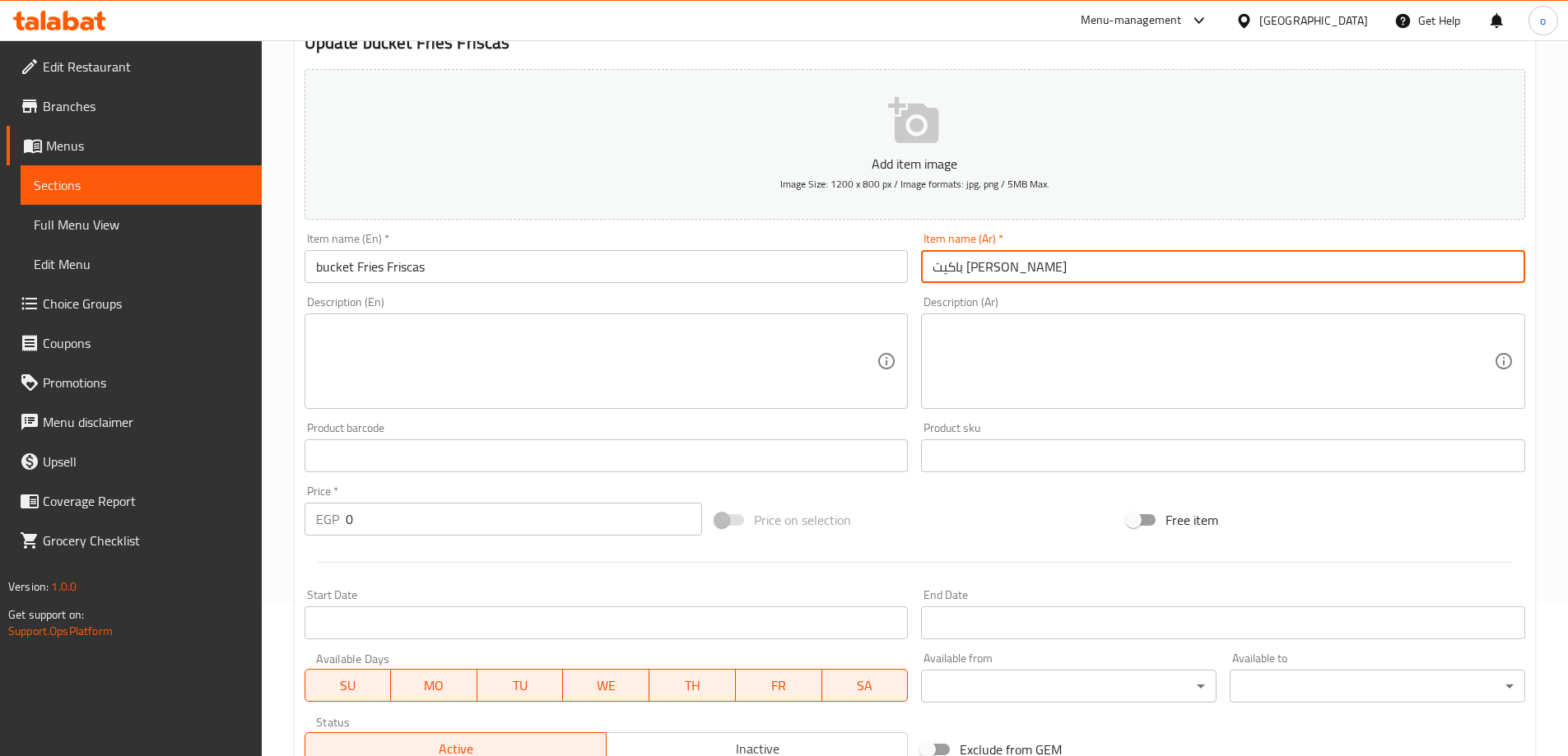
scroll to position [164, 0]
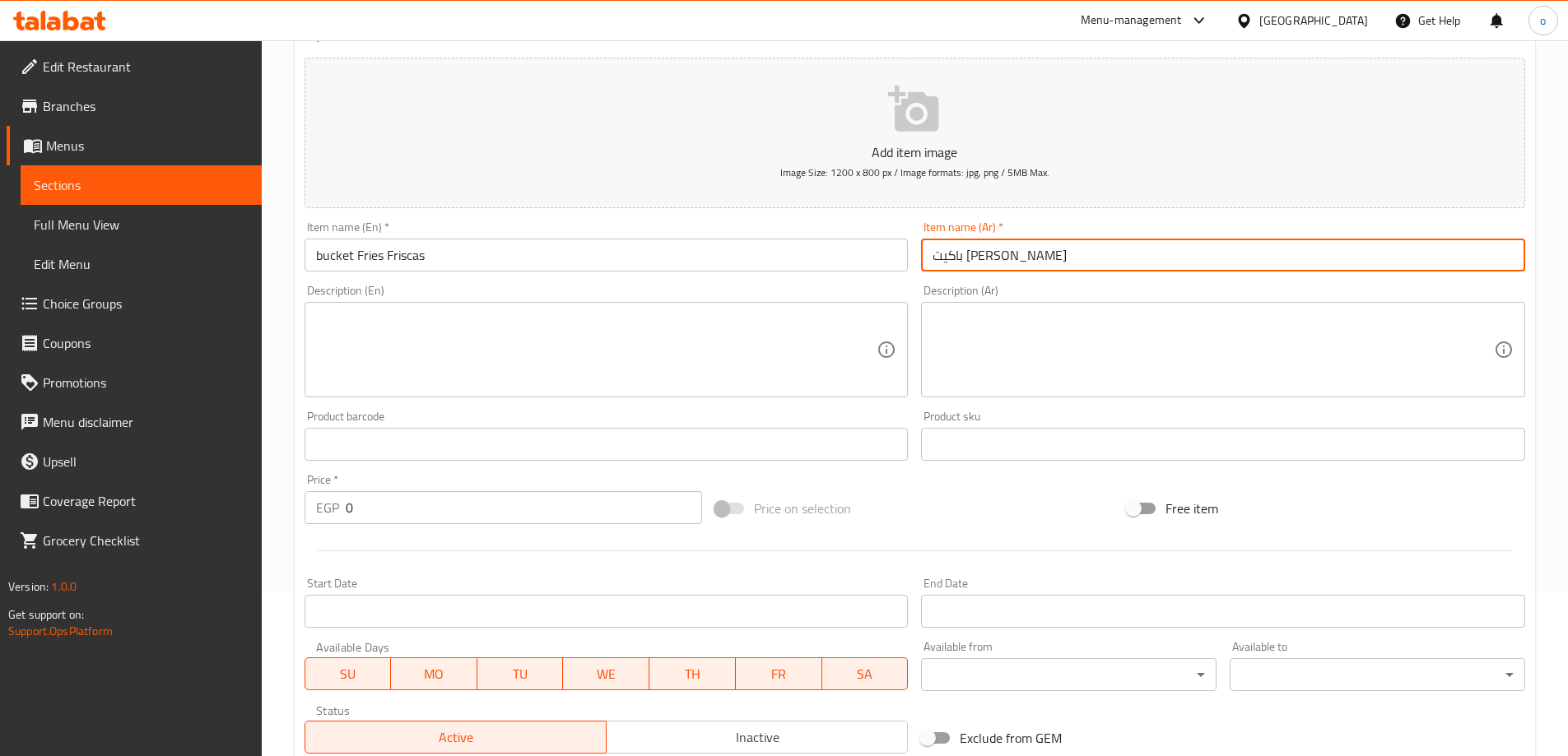
type input "باكيت [PERSON_NAME]"
click at [1005, 517] on div "Price on selection" at bounding box center [914, 508] width 411 height 44
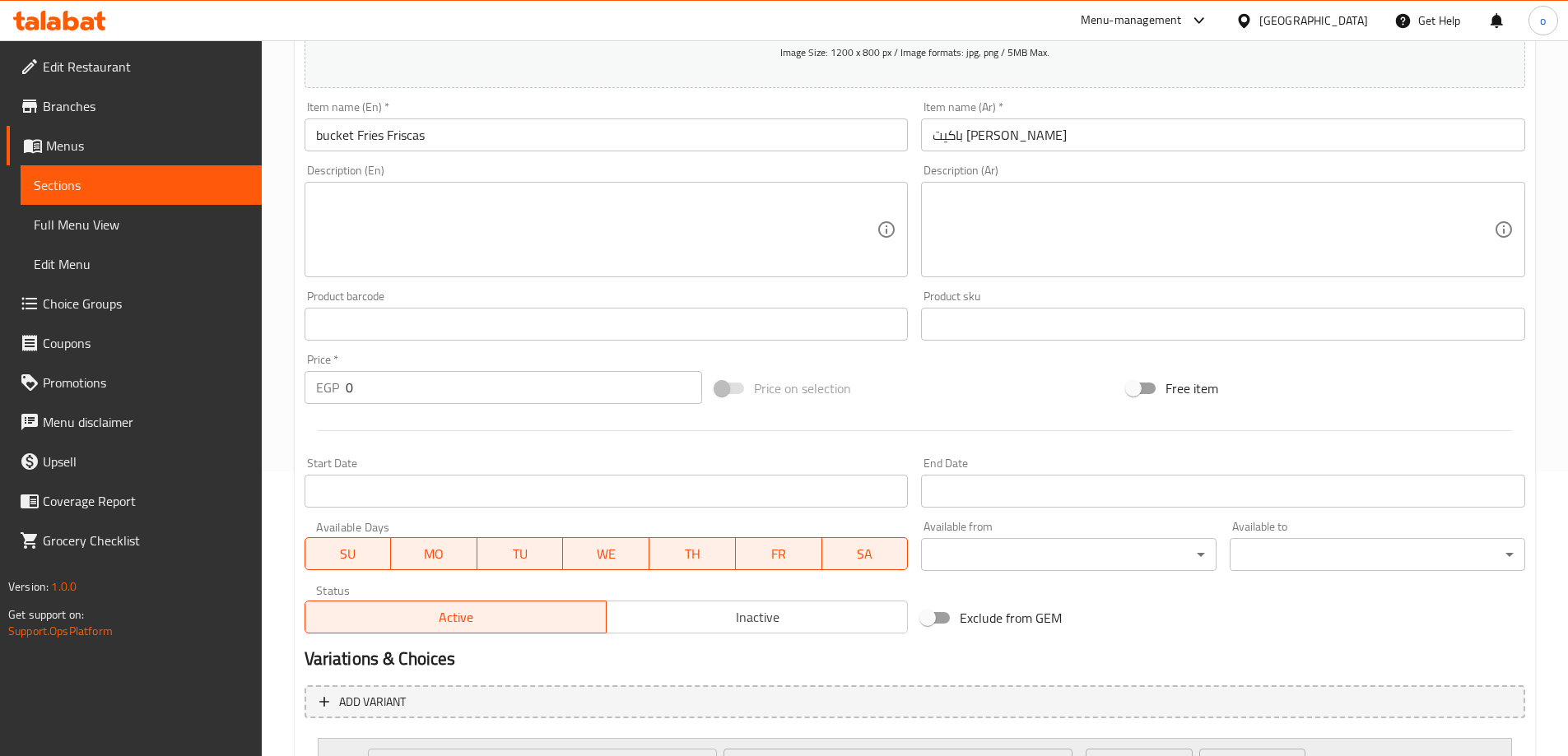
scroll to position [434, 0]
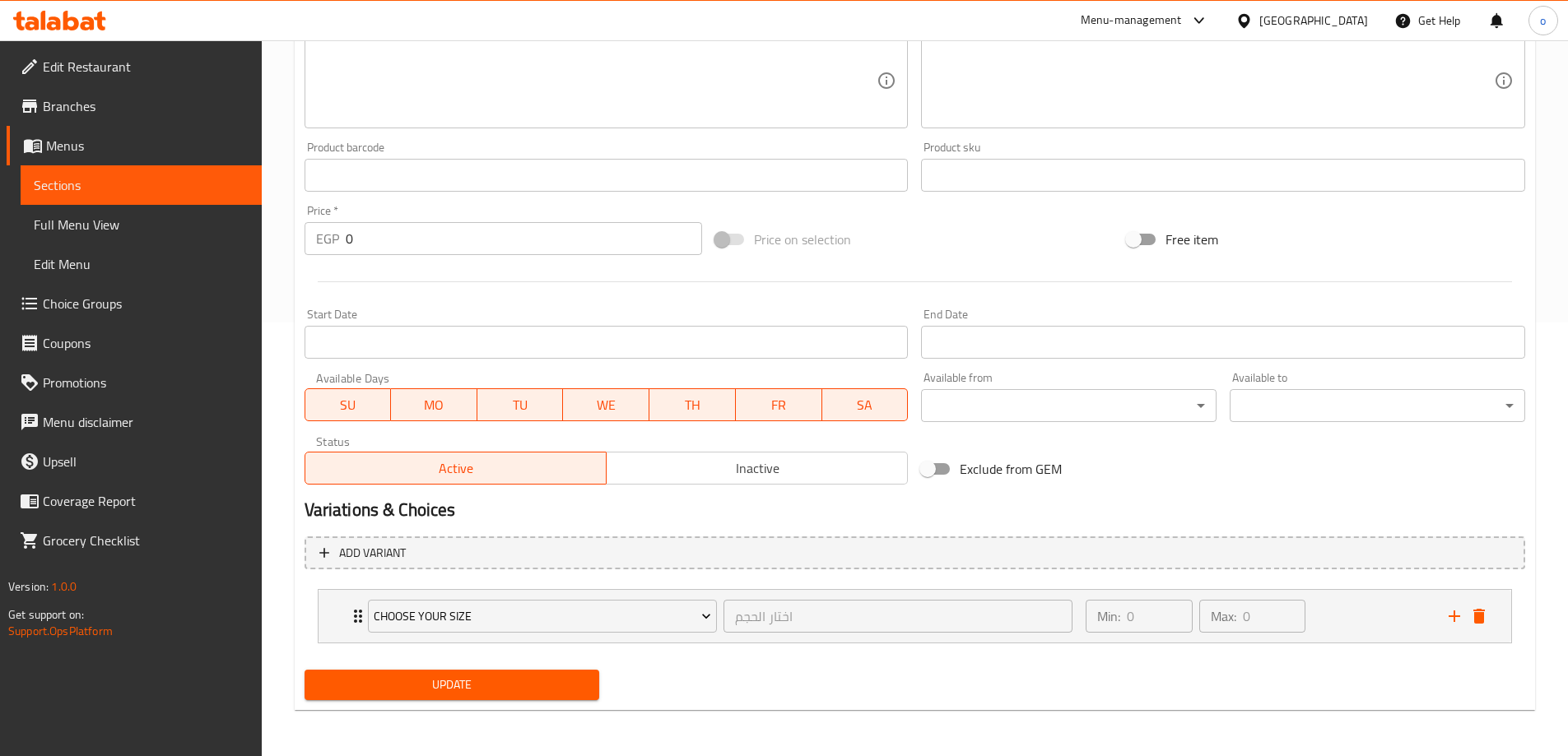
click at [487, 686] on span "Update" at bounding box center [452, 684] width 269 height 21
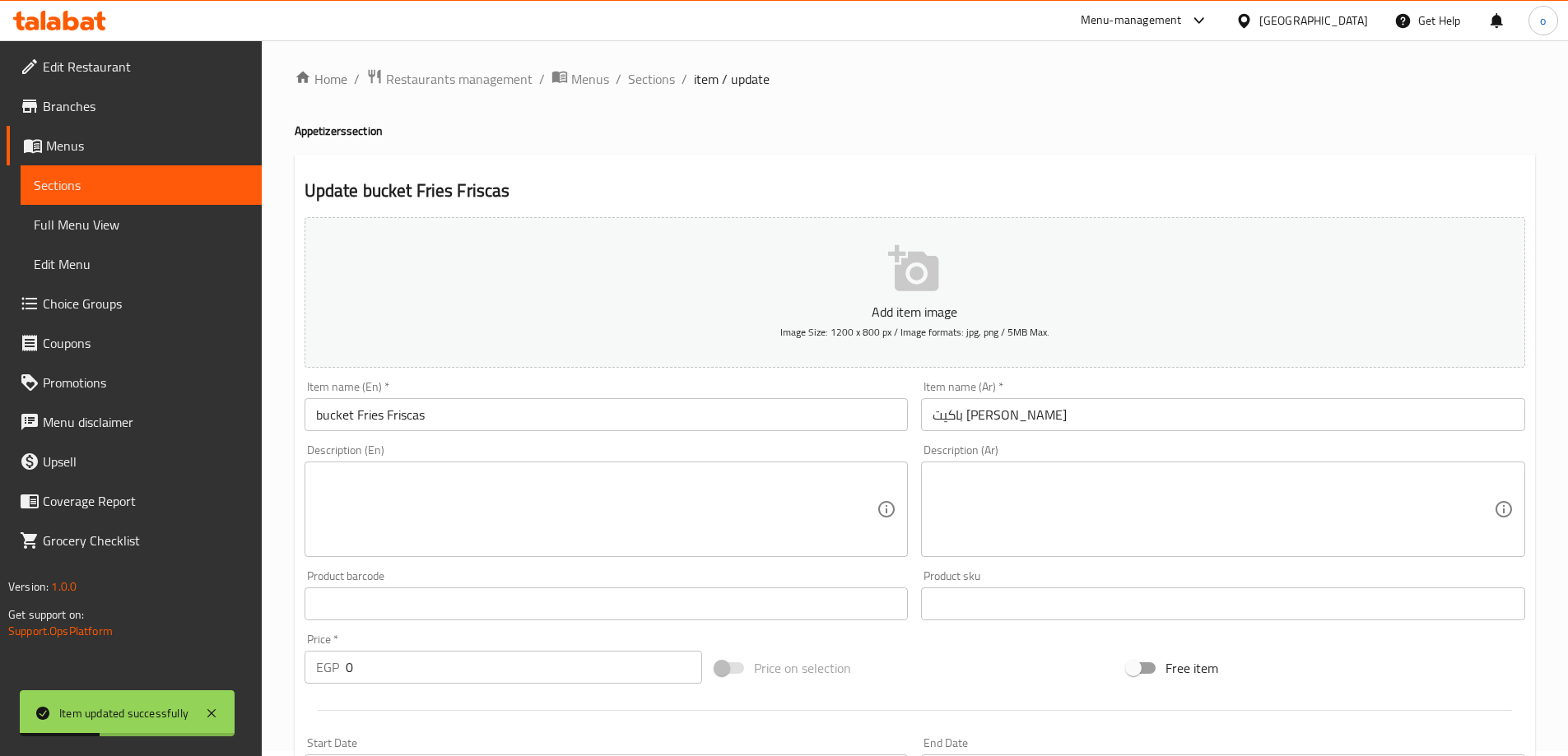
scroll to position [0, 0]
click at [658, 86] on span "Sections" at bounding box center [652, 84] width 47 height 20
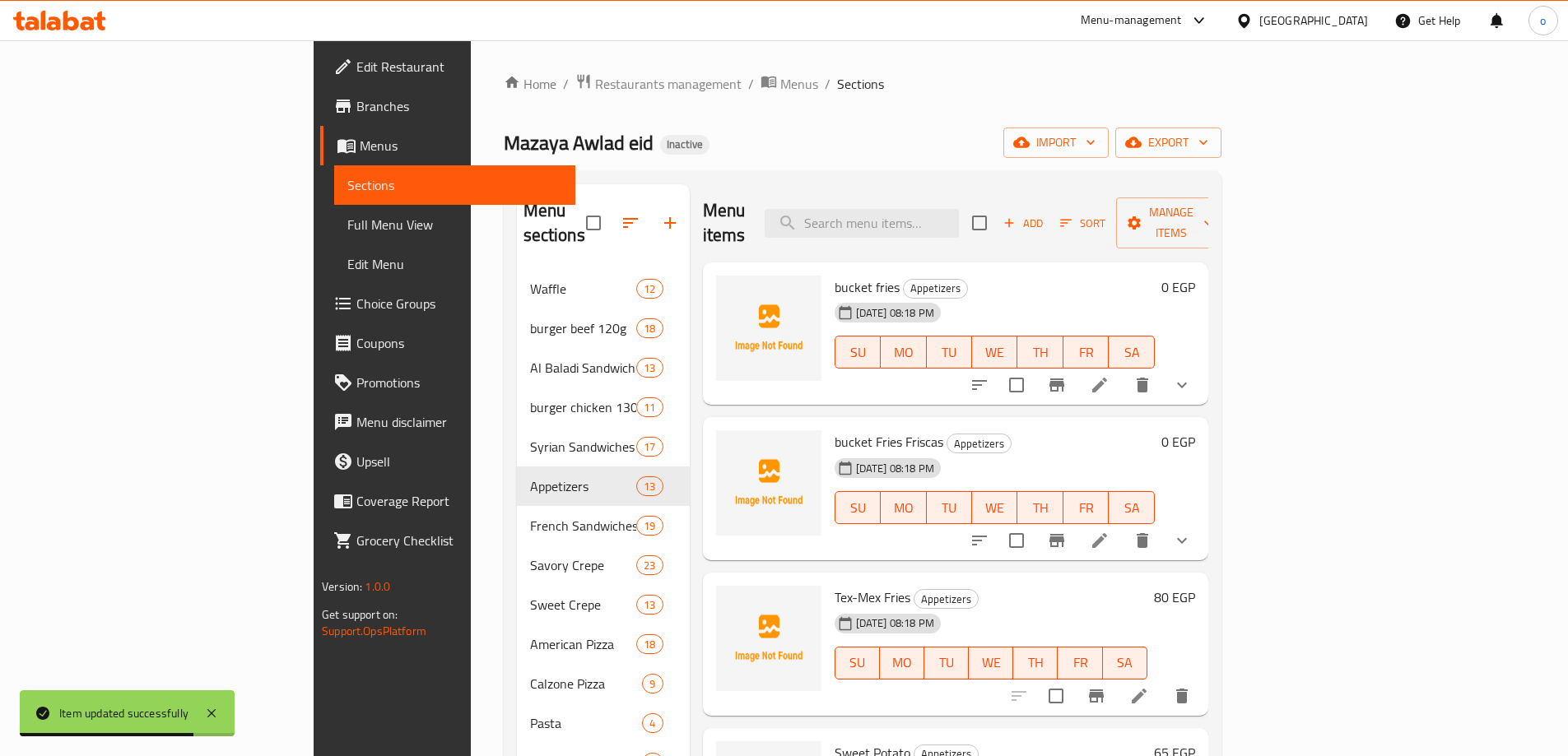
click at [792, 93] on ol "Home / Restaurants management / Menus / Sections" at bounding box center [863, 84] width 718 height 22
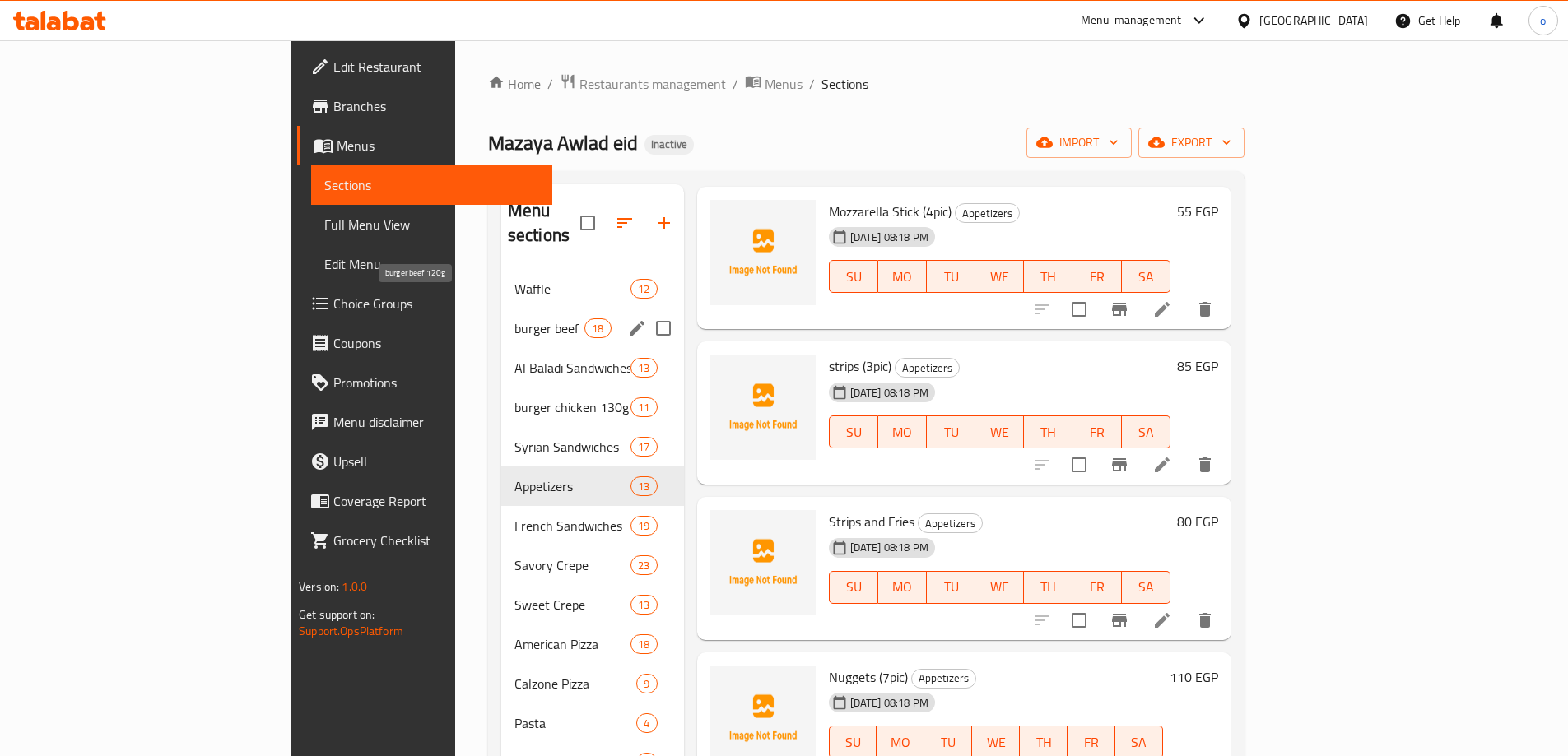
click at [515, 319] on span "burger beef 120g" at bounding box center [549, 329] width 70 height 20
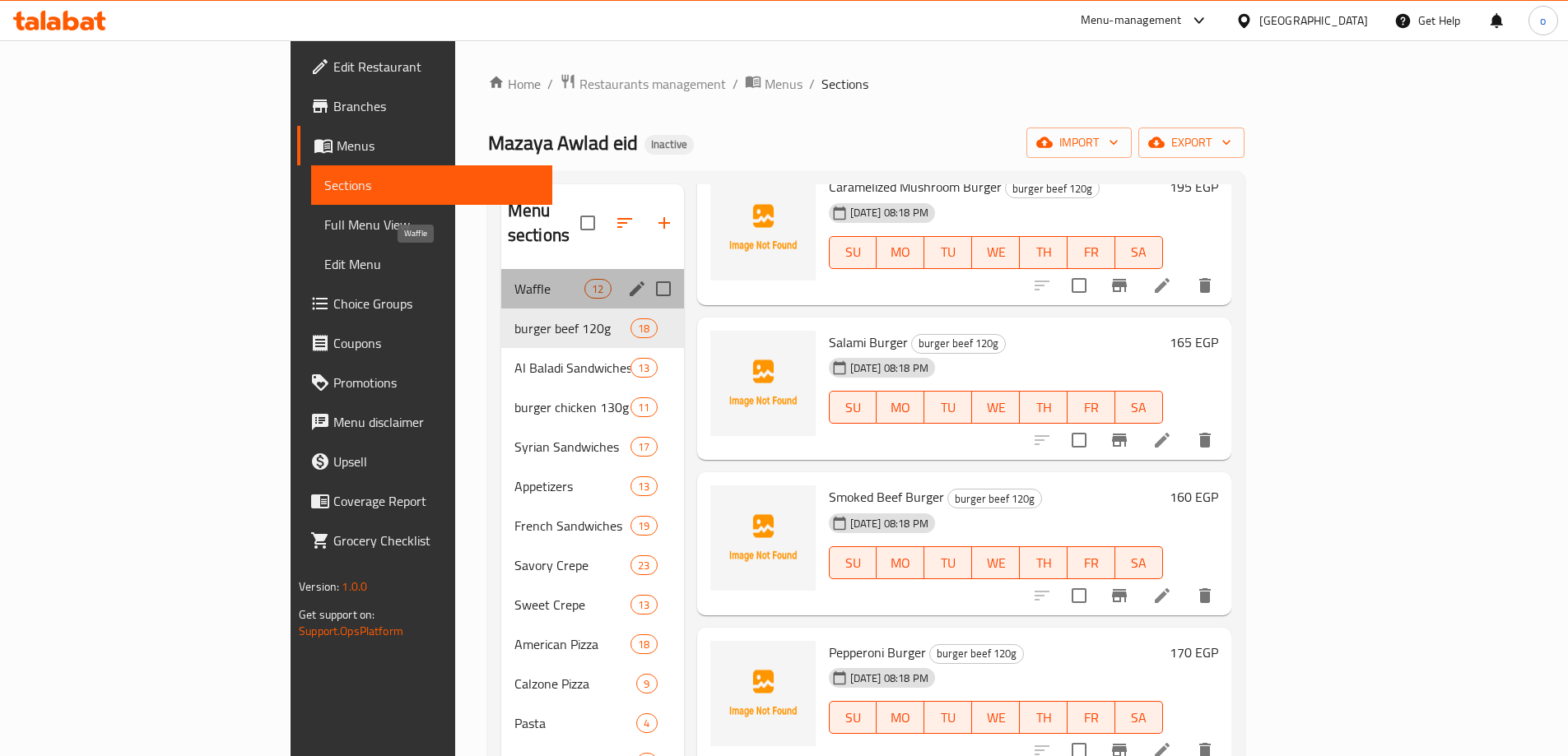
click at [515, 279] on span "Waffle" at bounding box center [549, 289] width 70 height 20
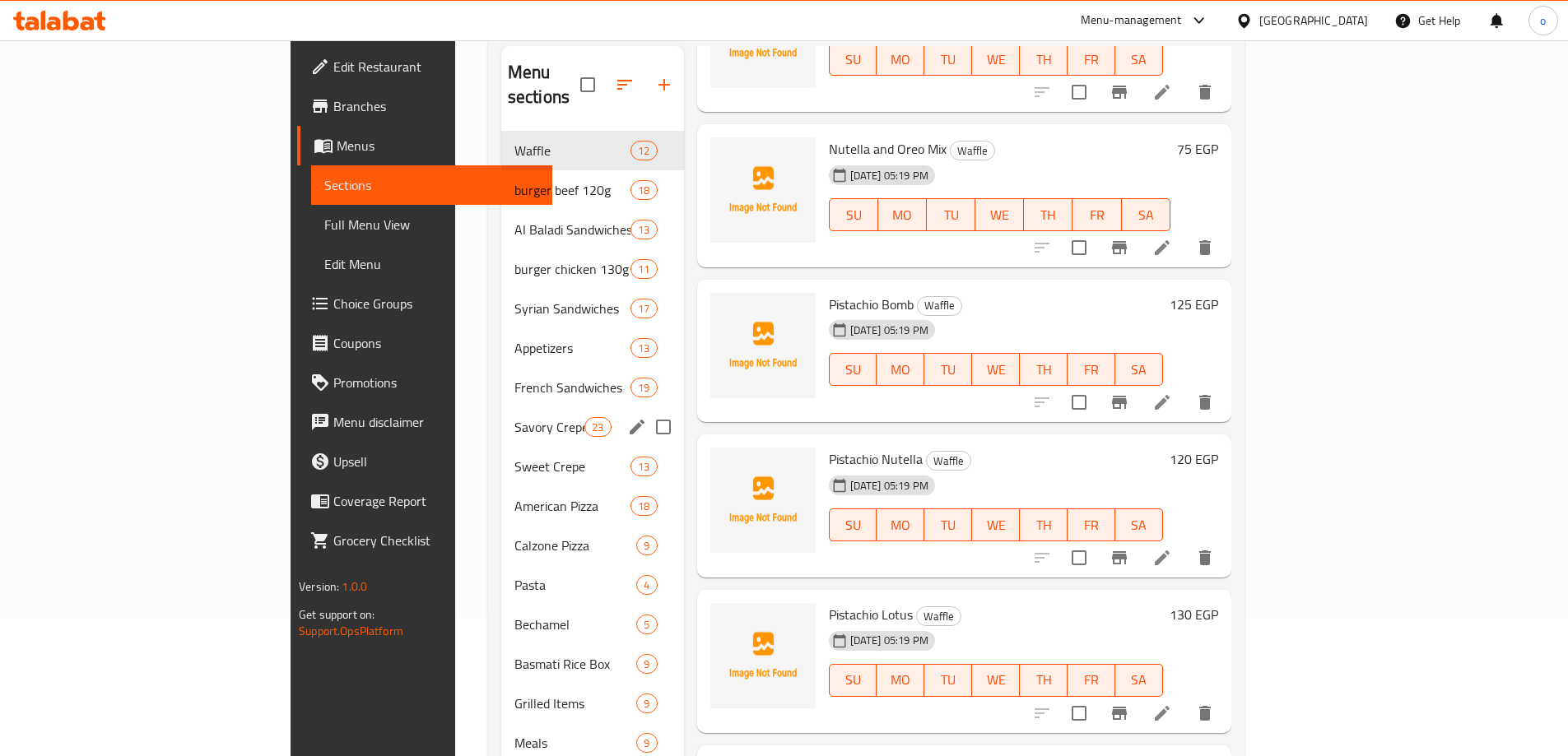
scroll to position [123, 0]
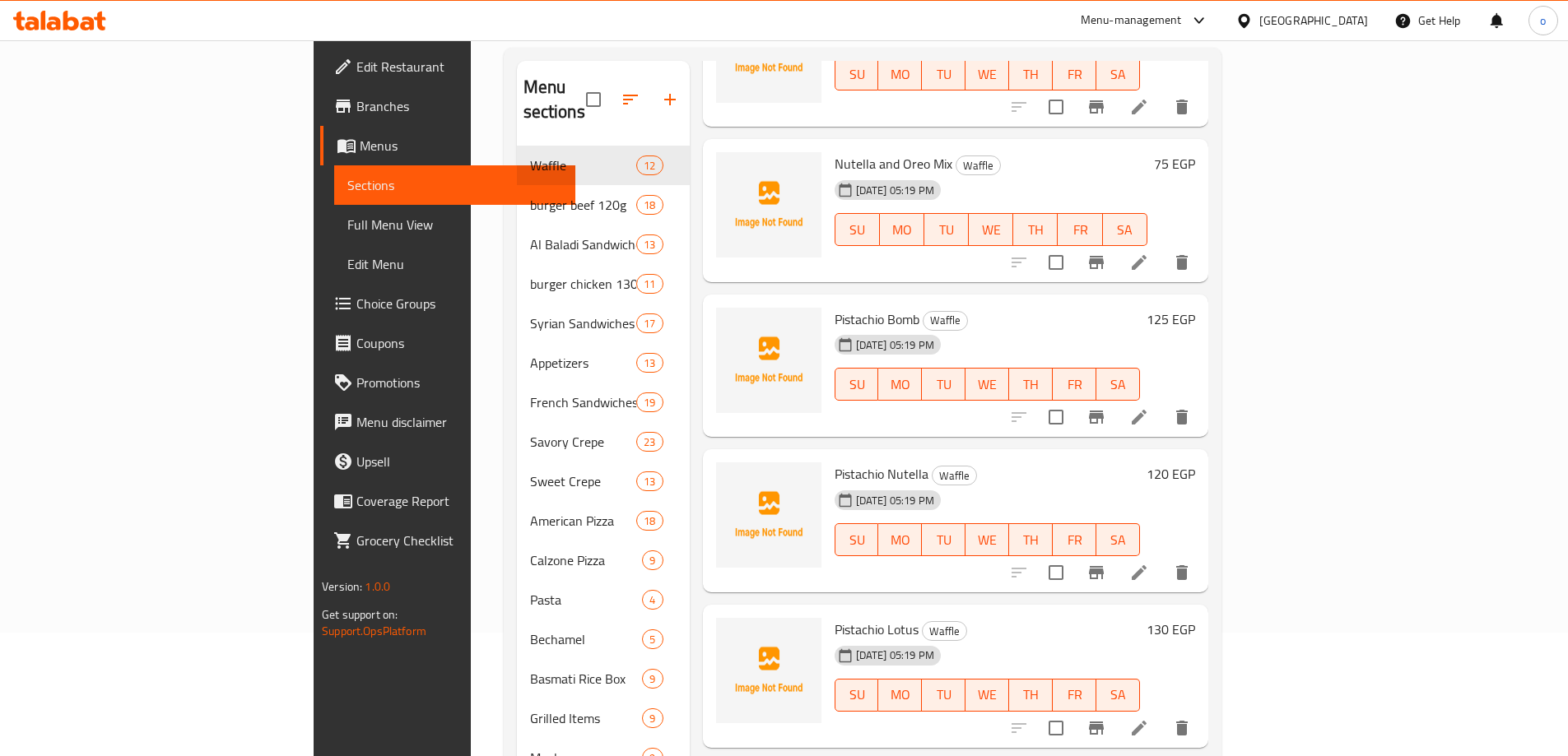
click at [348, 231] on span "Full Menu View" at bounding box center [455, 225] width 215 height 20
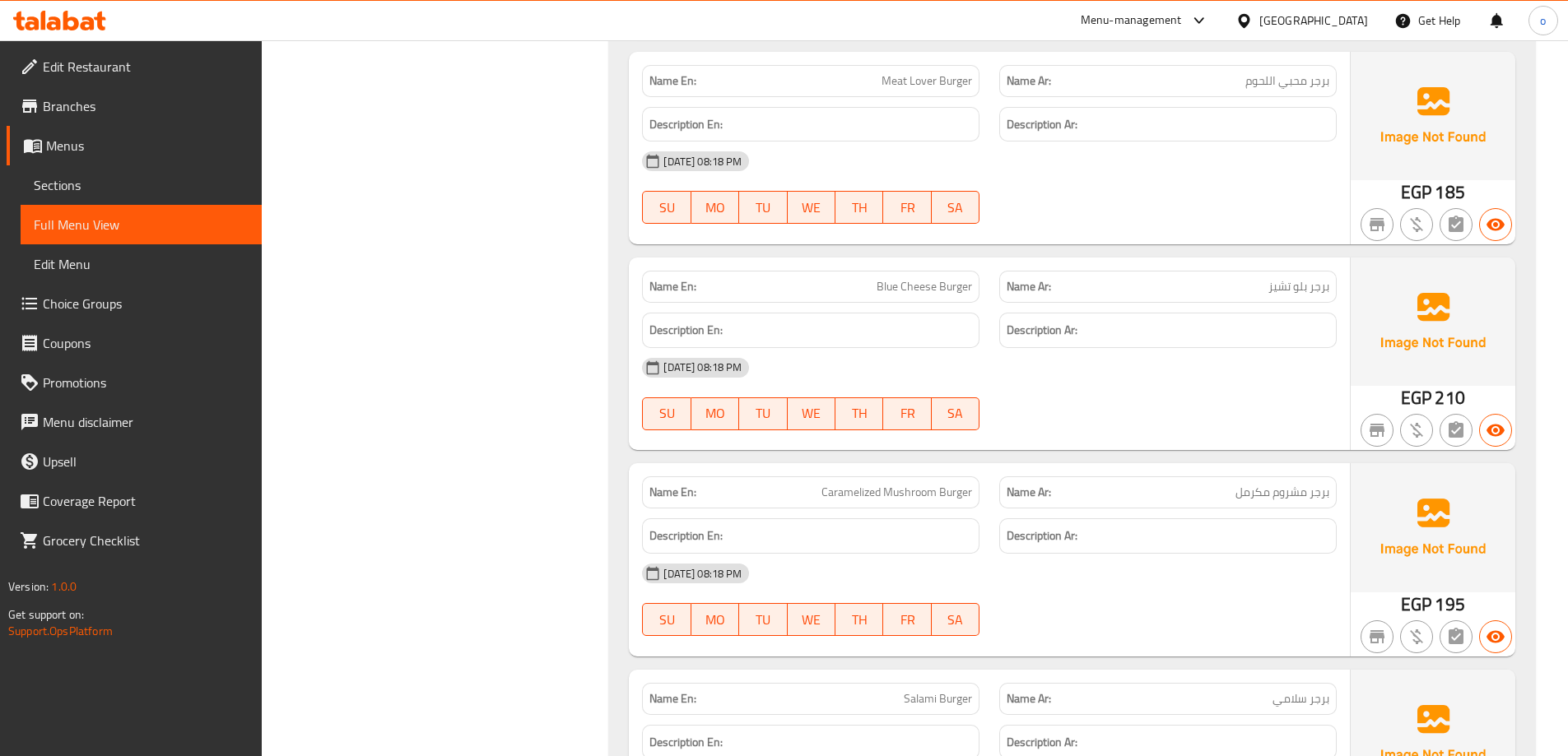
scroll to position [3825, 0]
